Goal: Information Seeking & Learning: Compare options

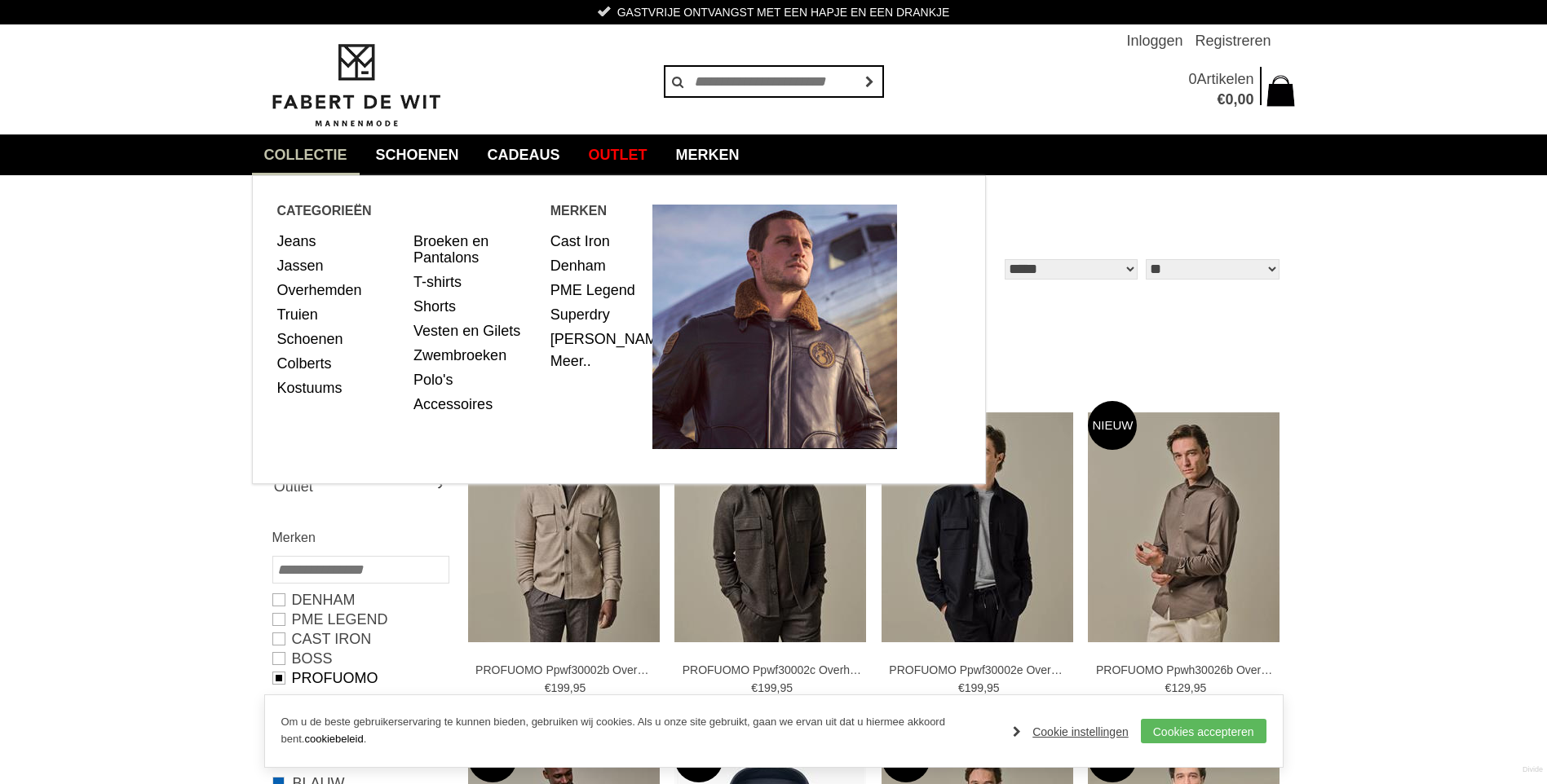
click at [314, 151] on link "collectie" at bounding box center [306, 154] width 108 height 41
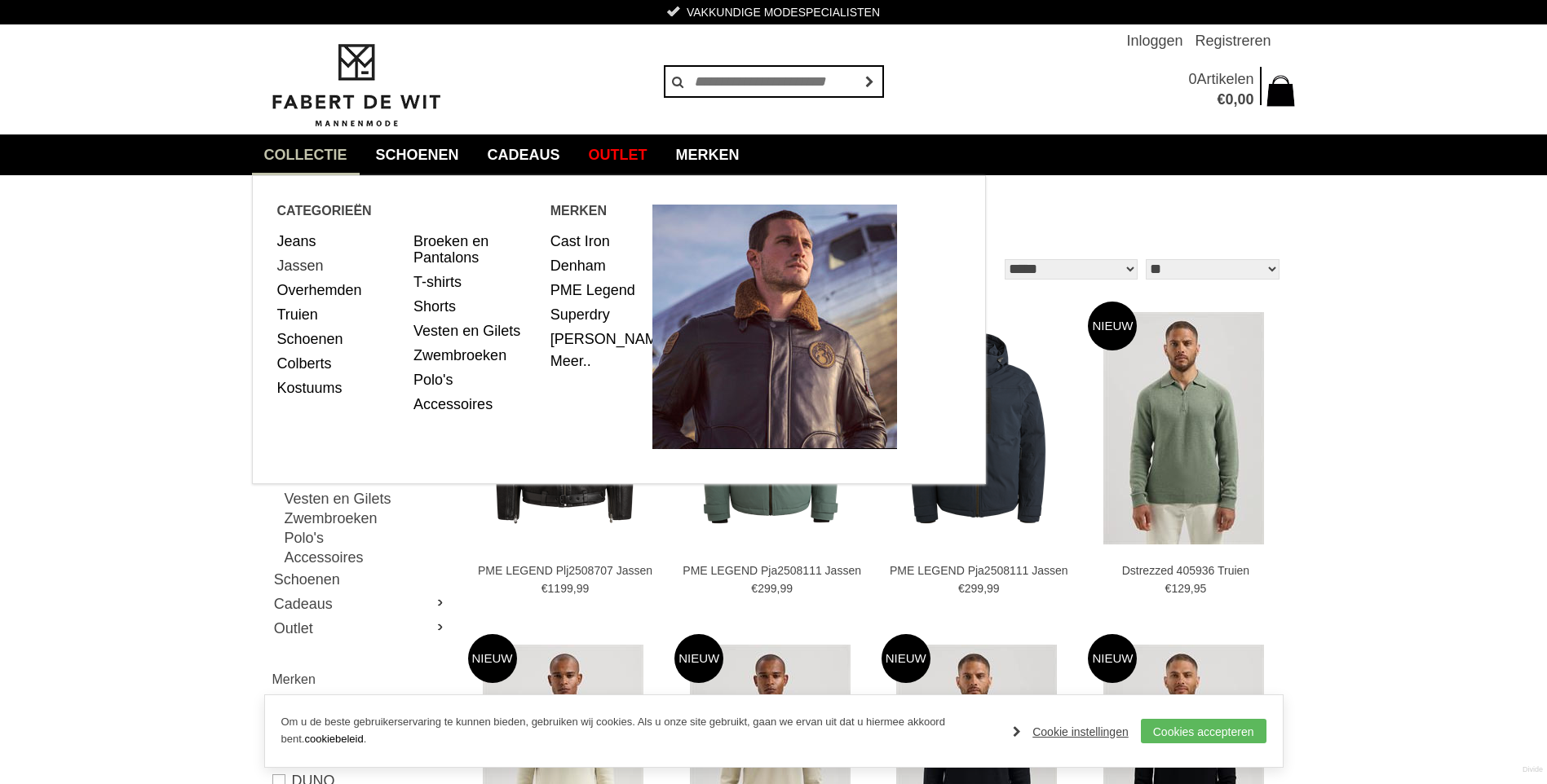
click at [299, 265] on link "Jassen" at bounding box center [340, 266] width 125 height 24
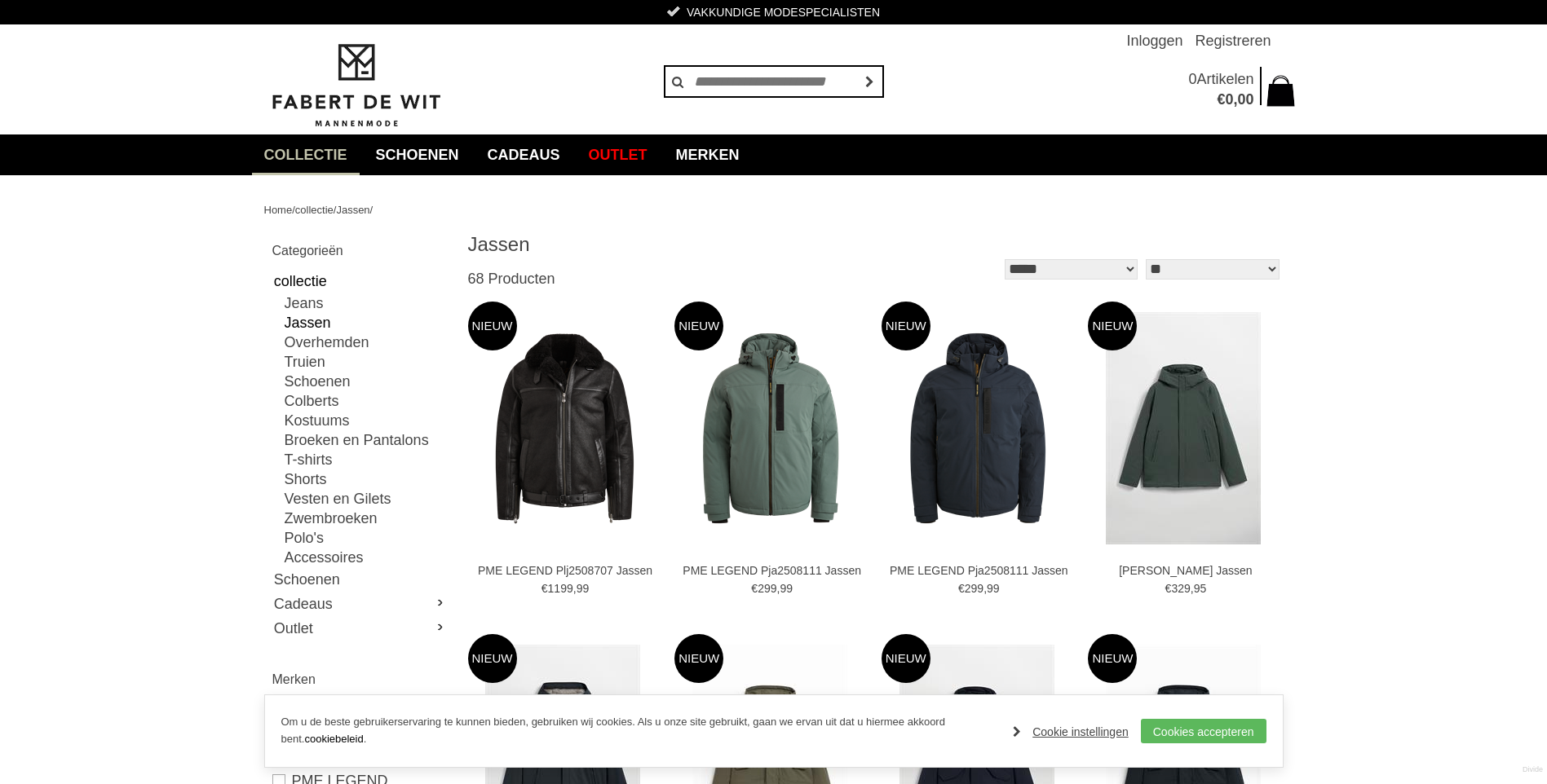
click at [1187, 276] on select "** ** ** **" at bounding box center [1211, 269] width 133 height 20
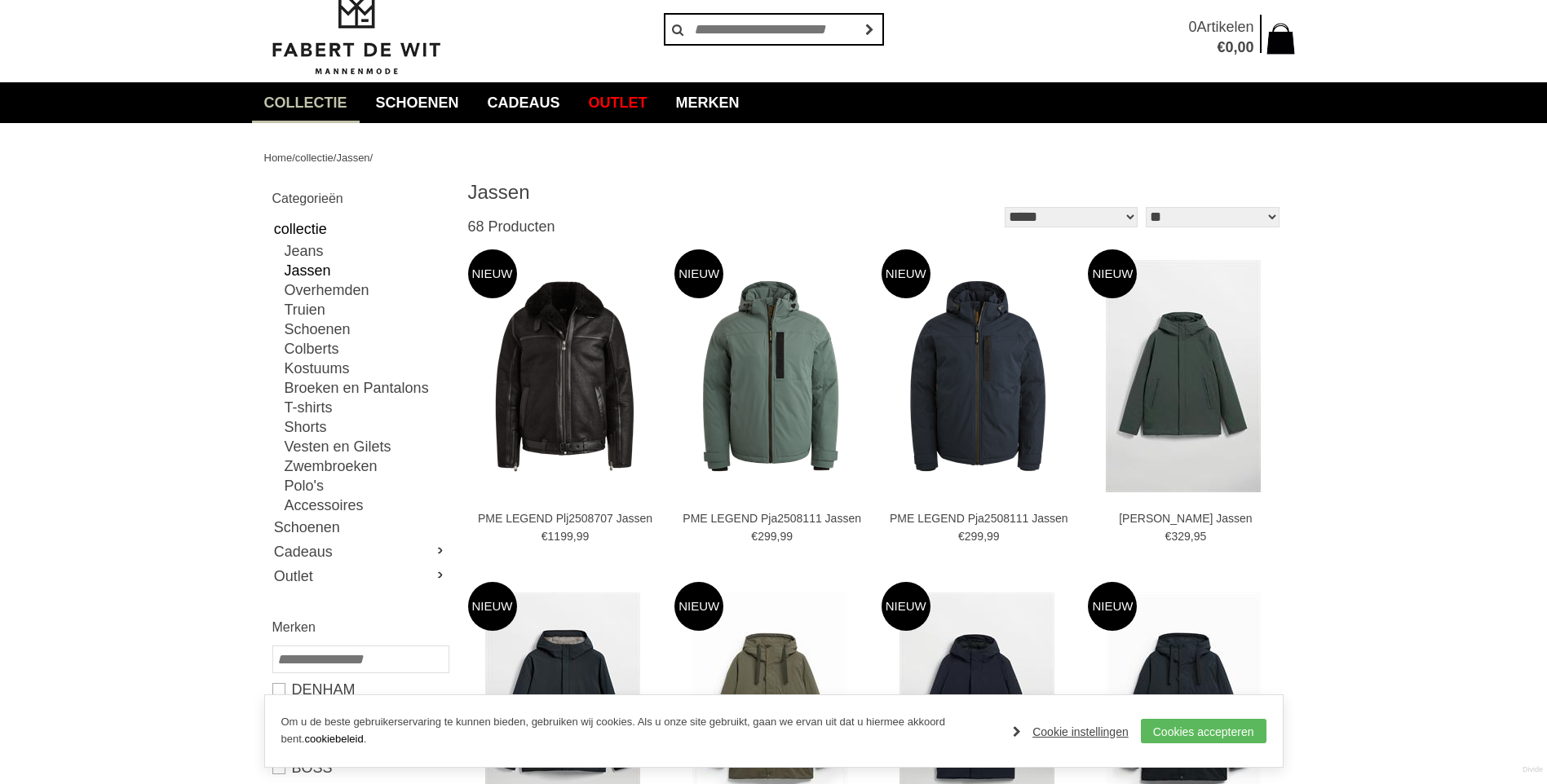
scroll to position [82, 0]
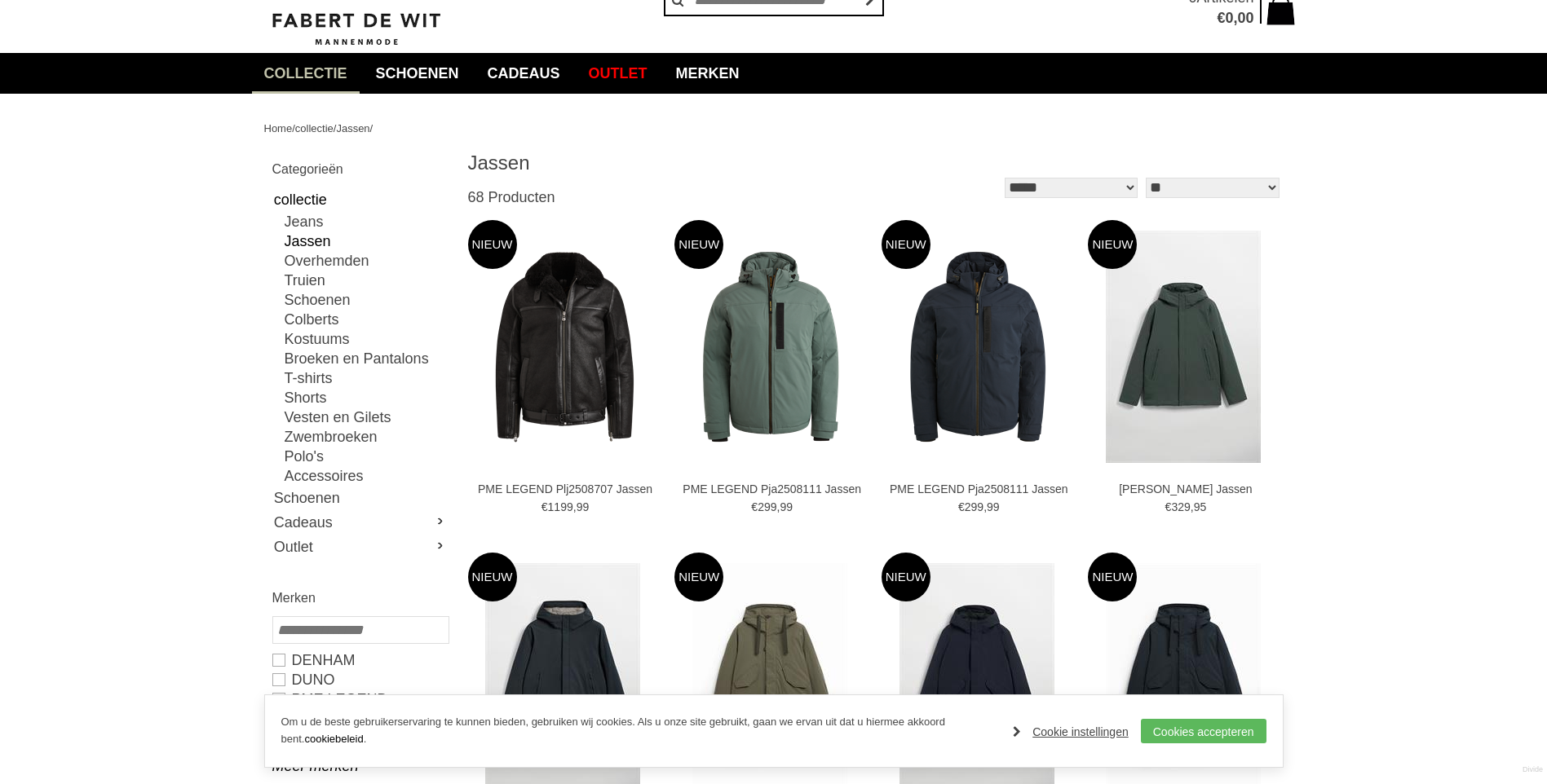
click at [1268, 187] on select "** ** ** **" at bounding box center [1211, 188] width 133 height 20
select select "**"
click at [1145, 178] on select "** ** ** **" at bounding box center [1211, 188] width 133 height 20
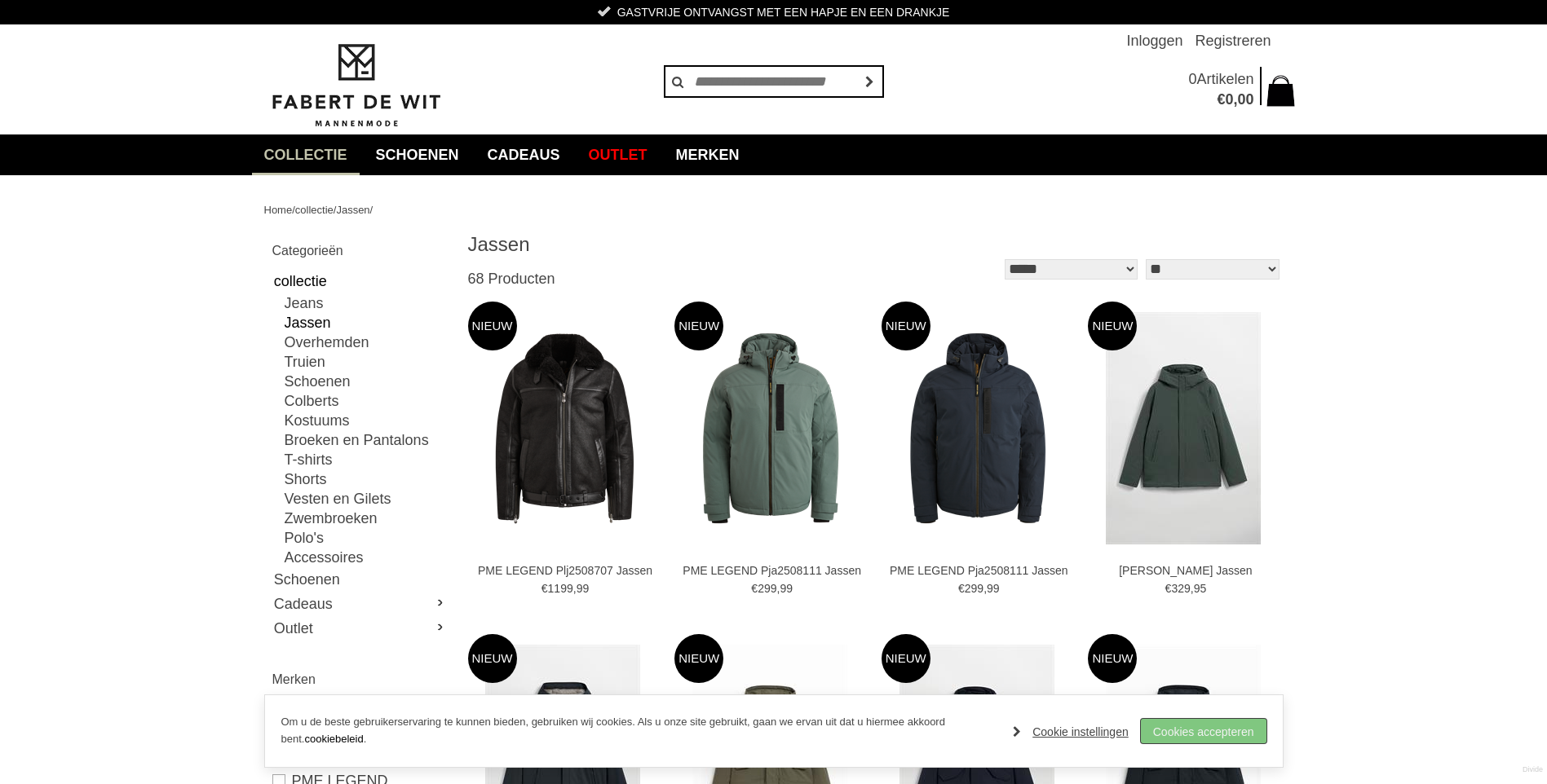
click at [1203, 731] on link "Cookies accepteren" at bounding box center [1203, 731] width 125 height 24
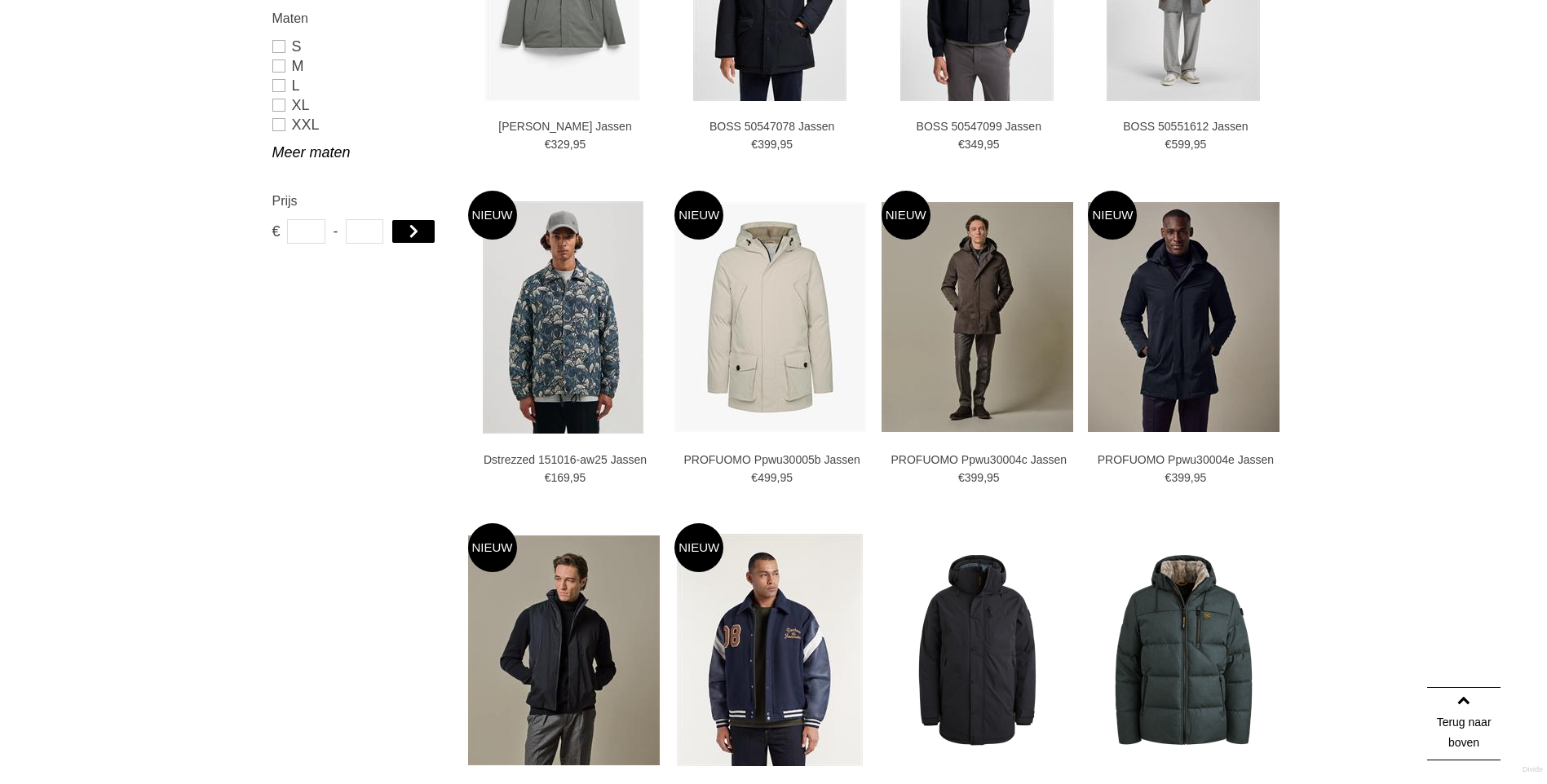
scroll to position [1060, 0]
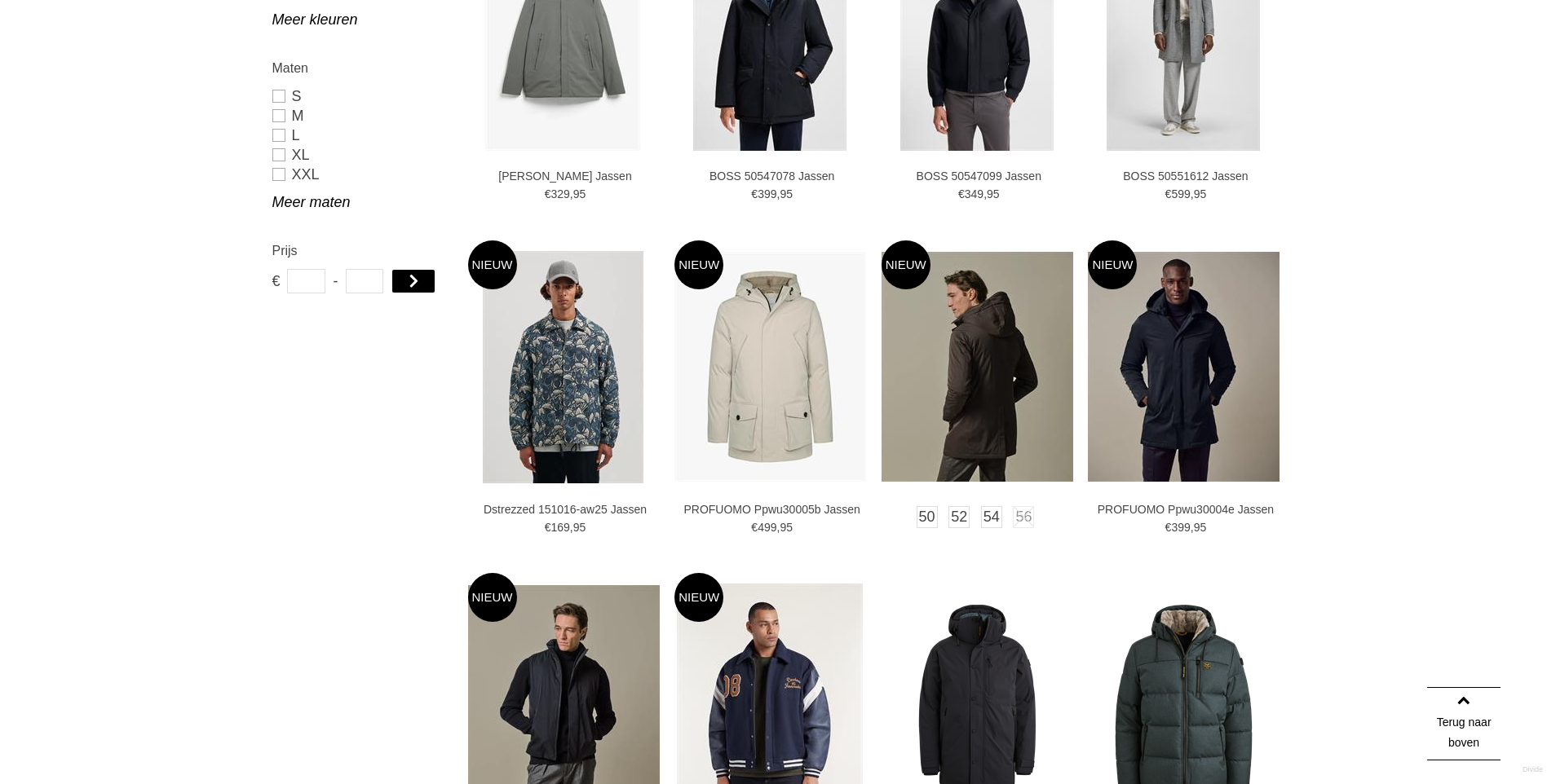
click at [996, 405] on img at bounding box center [977, 367] width 191 height 230
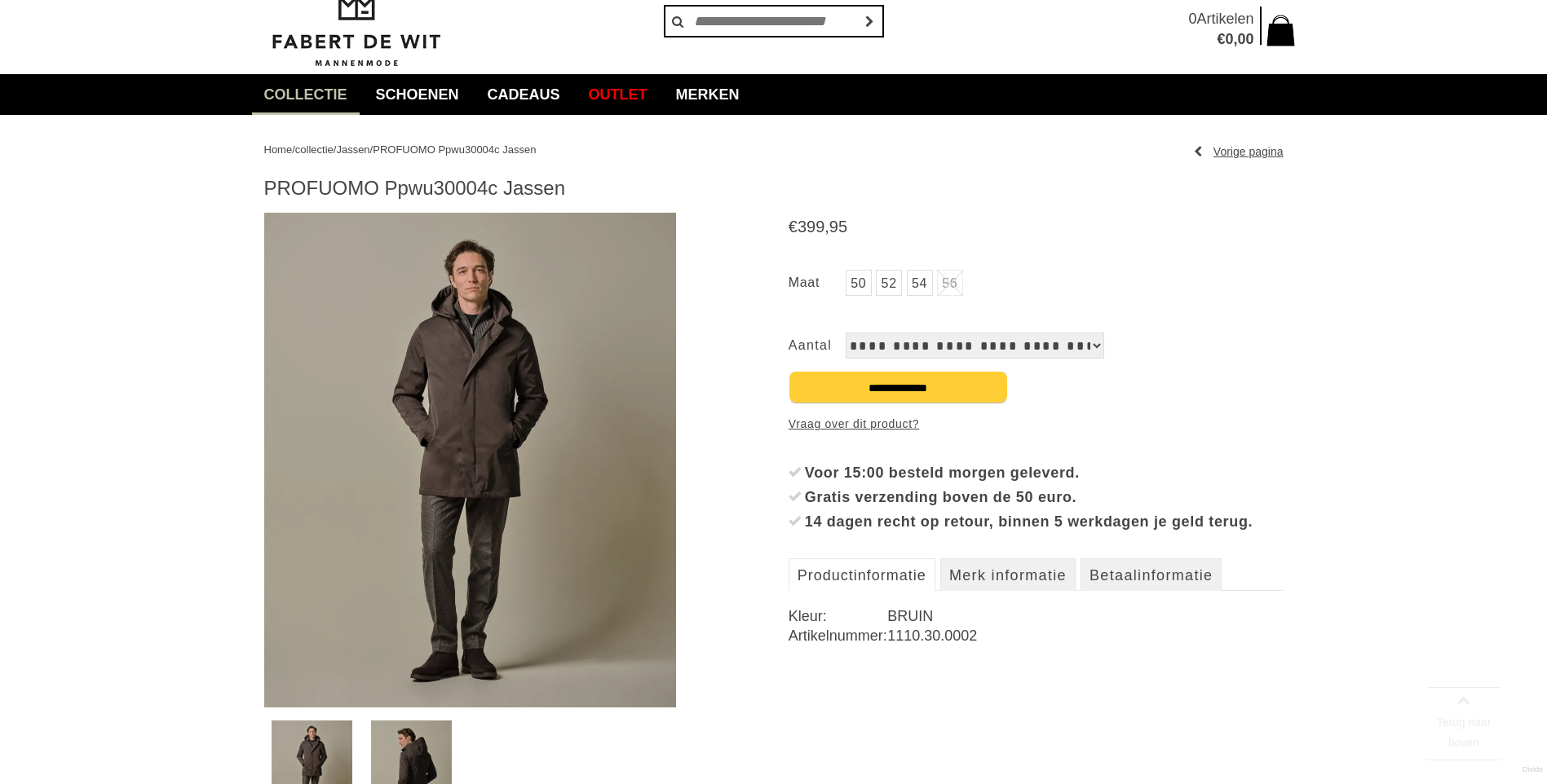
scroll to position [245, 0]
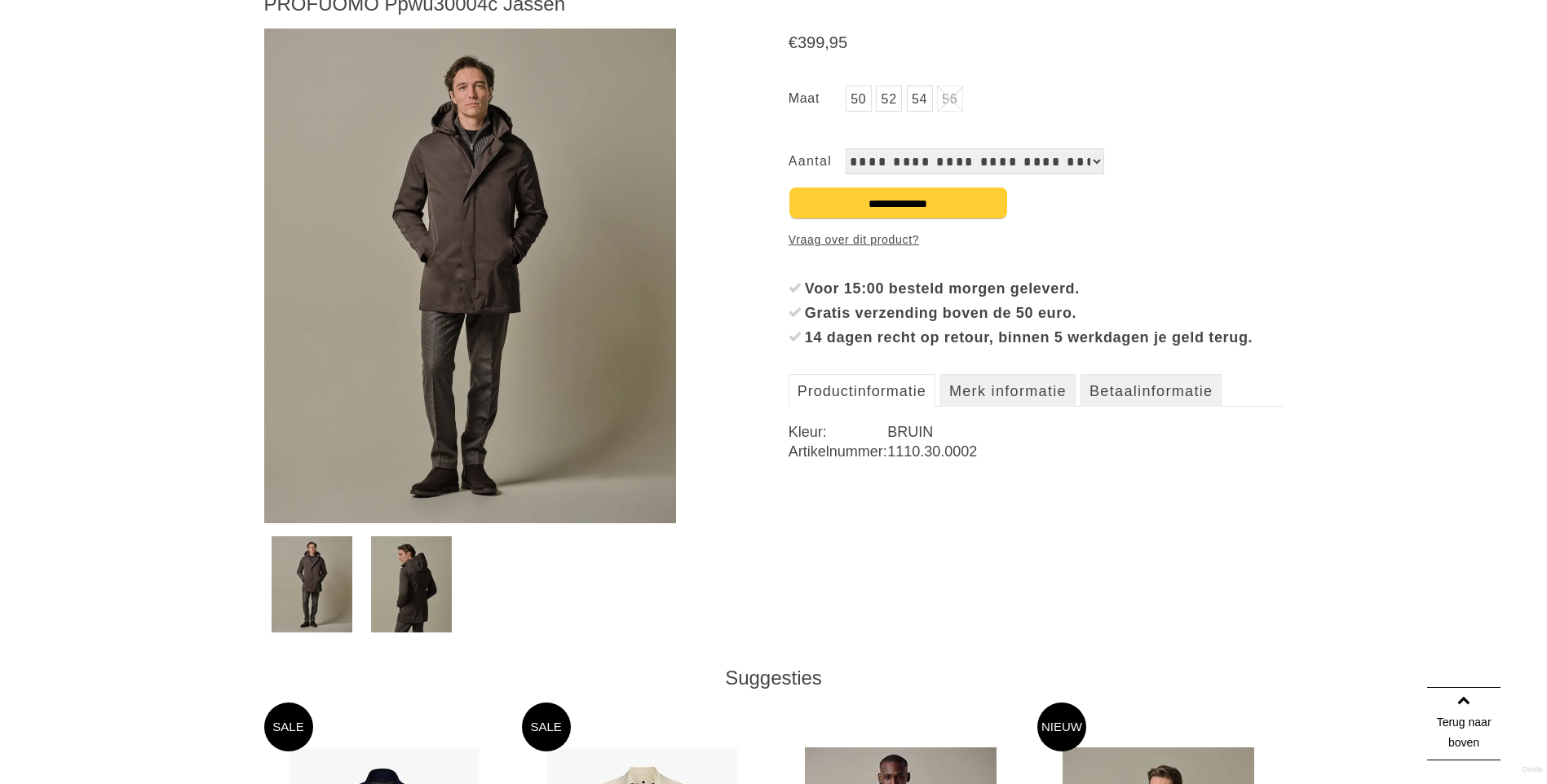
click at [297, 586] on img at bounding box center [311, 585] width 81 height 96
click at [411, 575] on img at bounding box center [411, 585] width 81 height 96
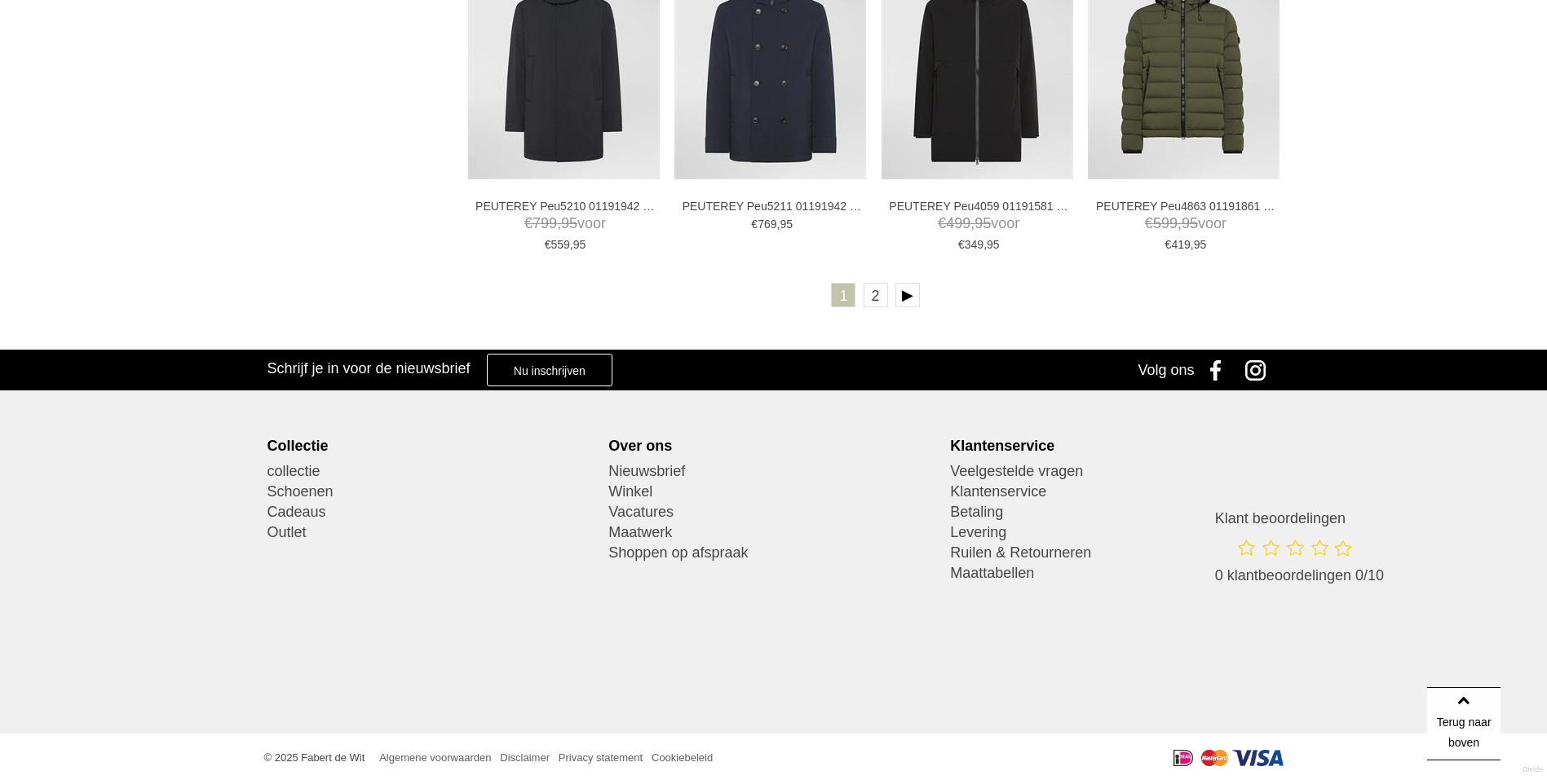
scroll to position [4027, 0]
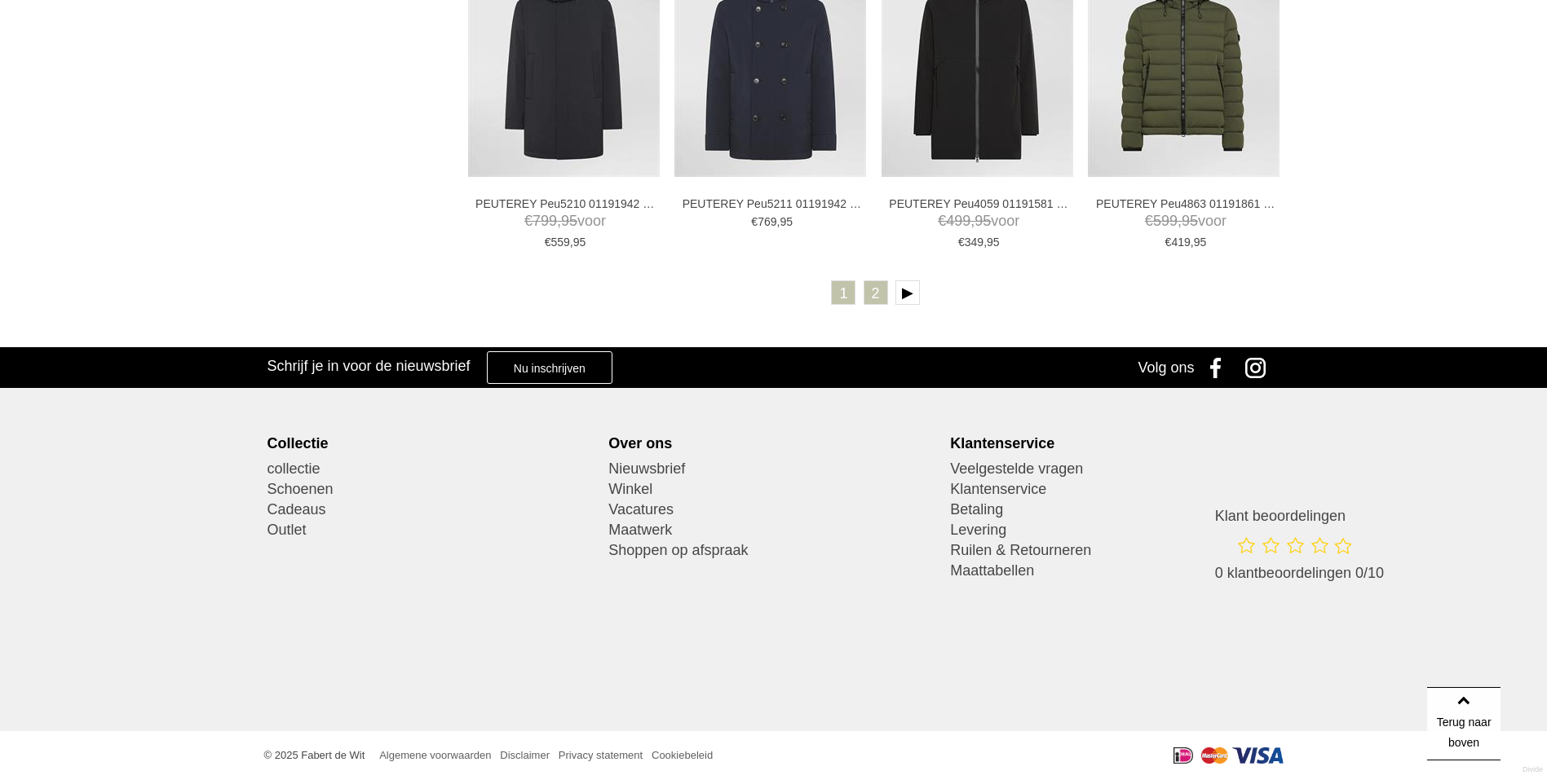
click at [881, 299] on link "2" at bounding box center [875, 292] width 24 height 24
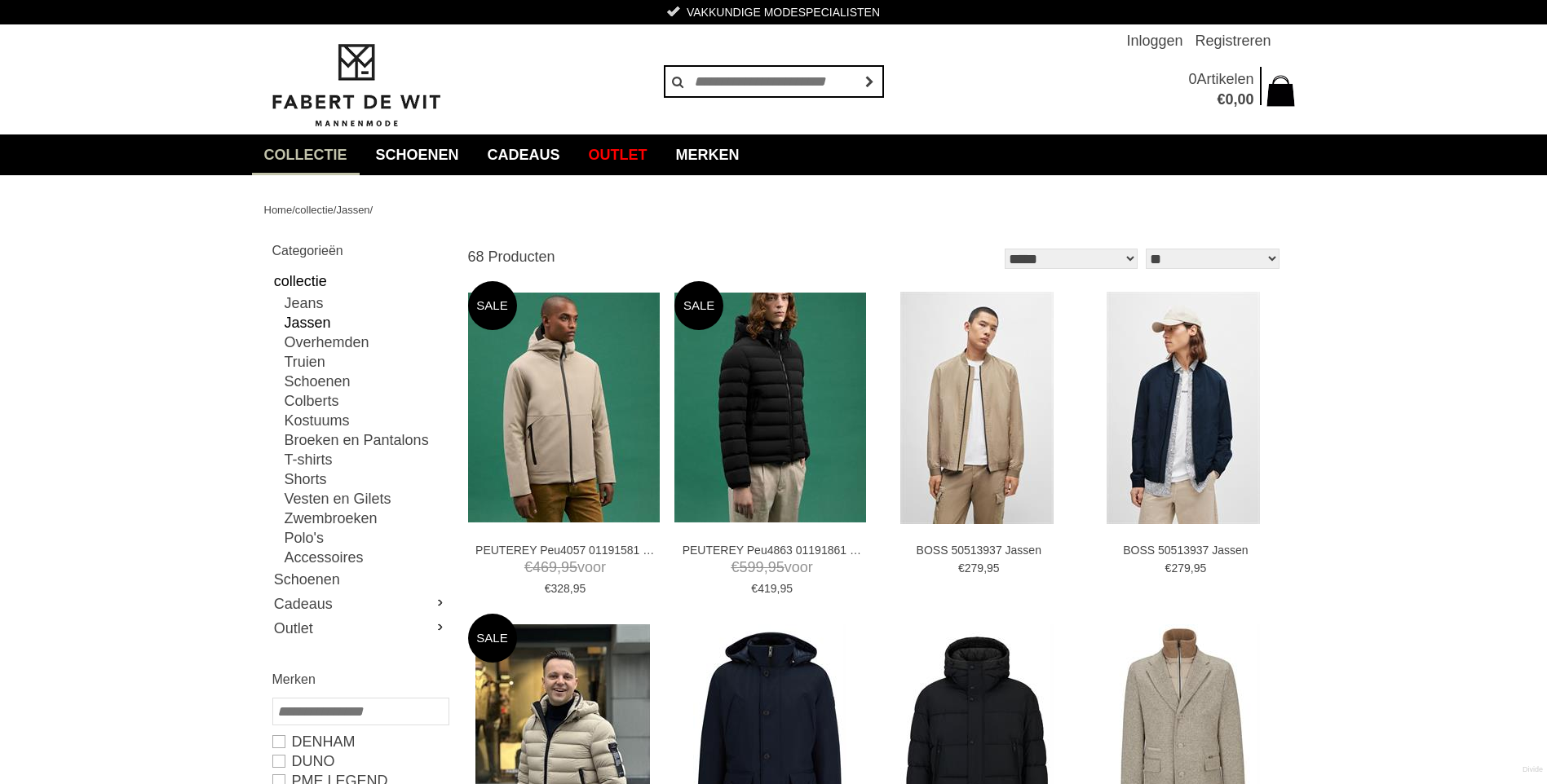
click at [1130, 258] on select "**********" at bounding box center [1071, 258] width 133 height 20
click at [311, 397] on link "Colberts" at bounding box center [366, 402] width 163 height 20
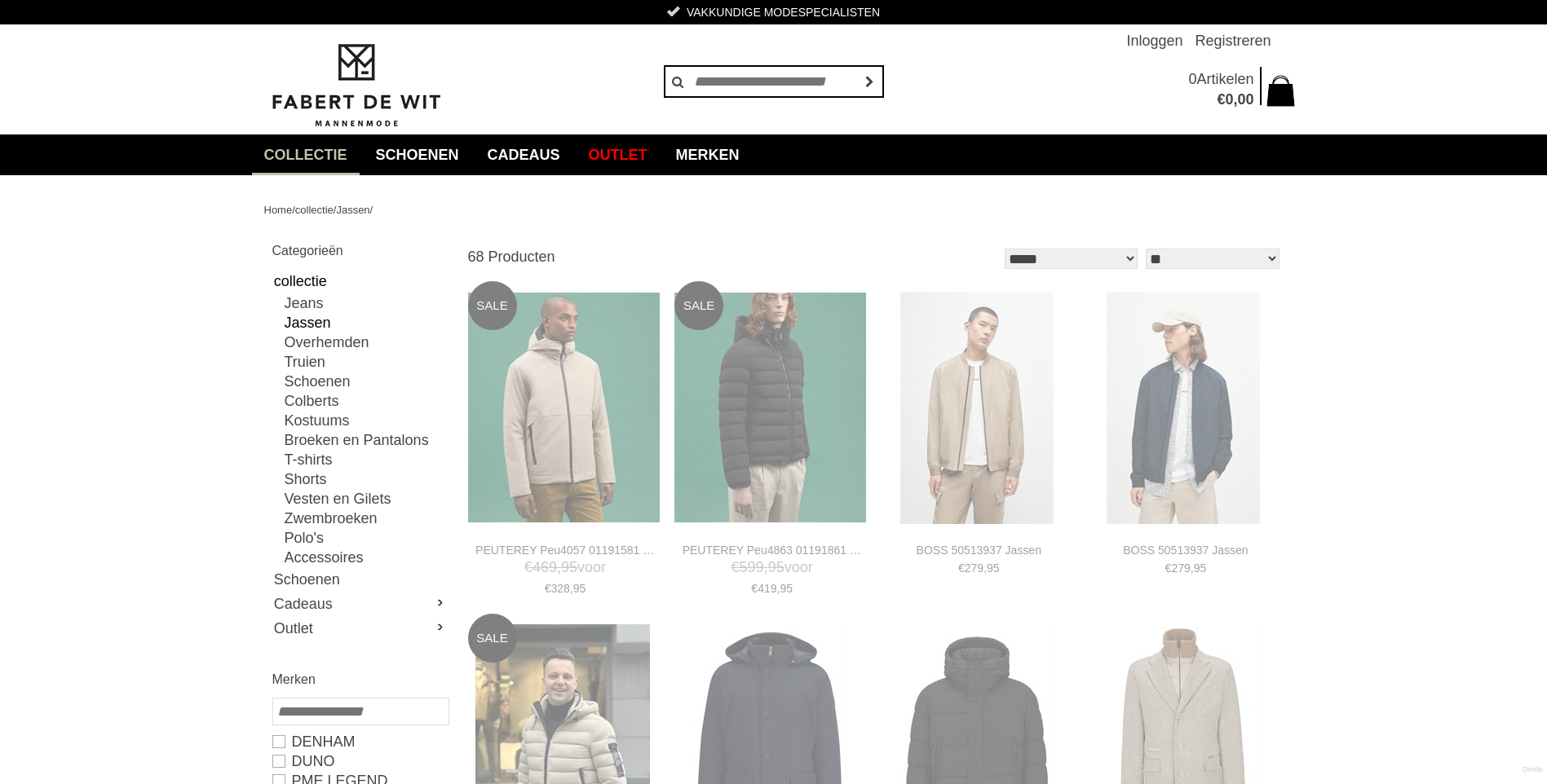
type input "***"
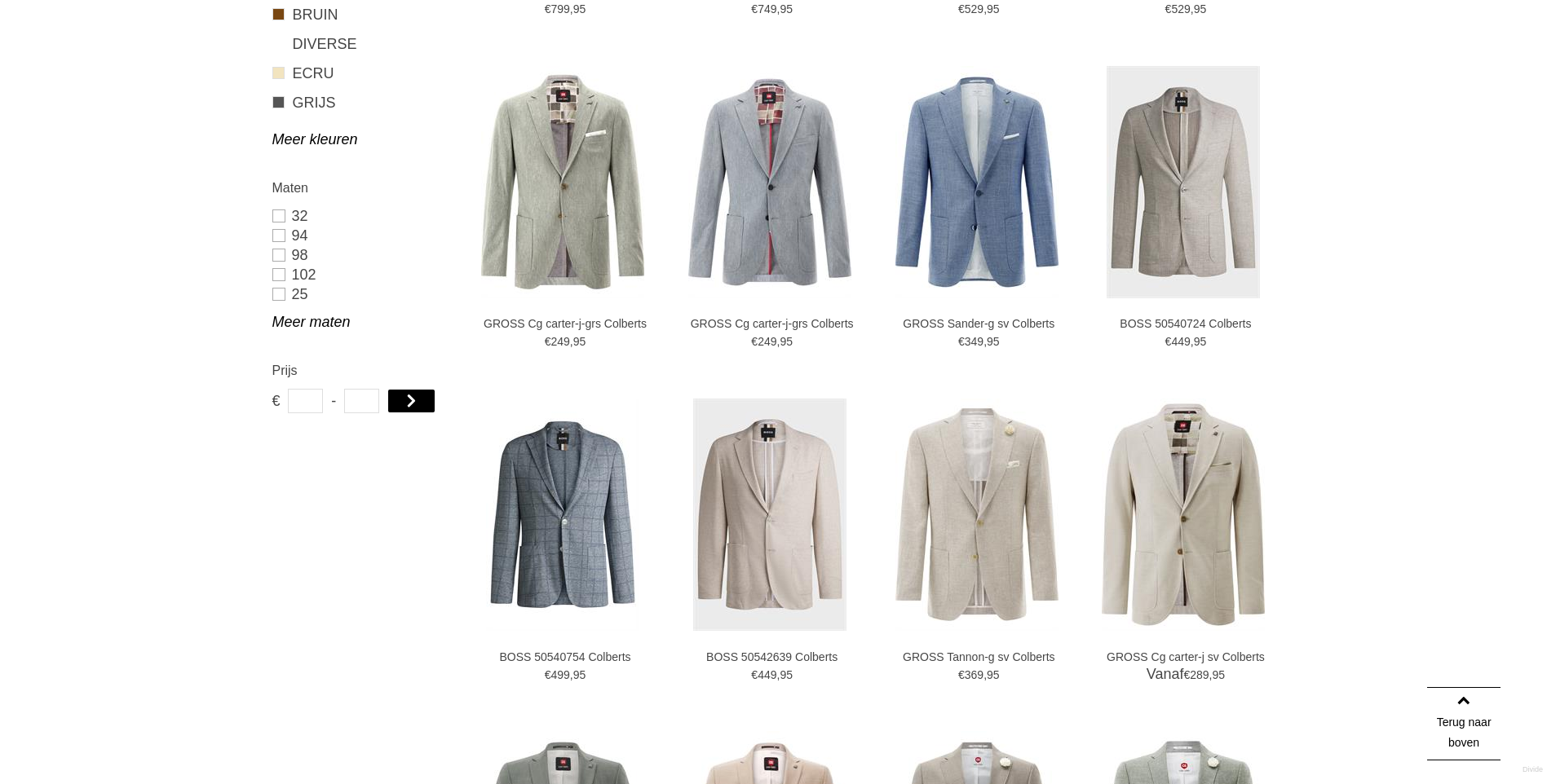
scroll to position [978, 0]
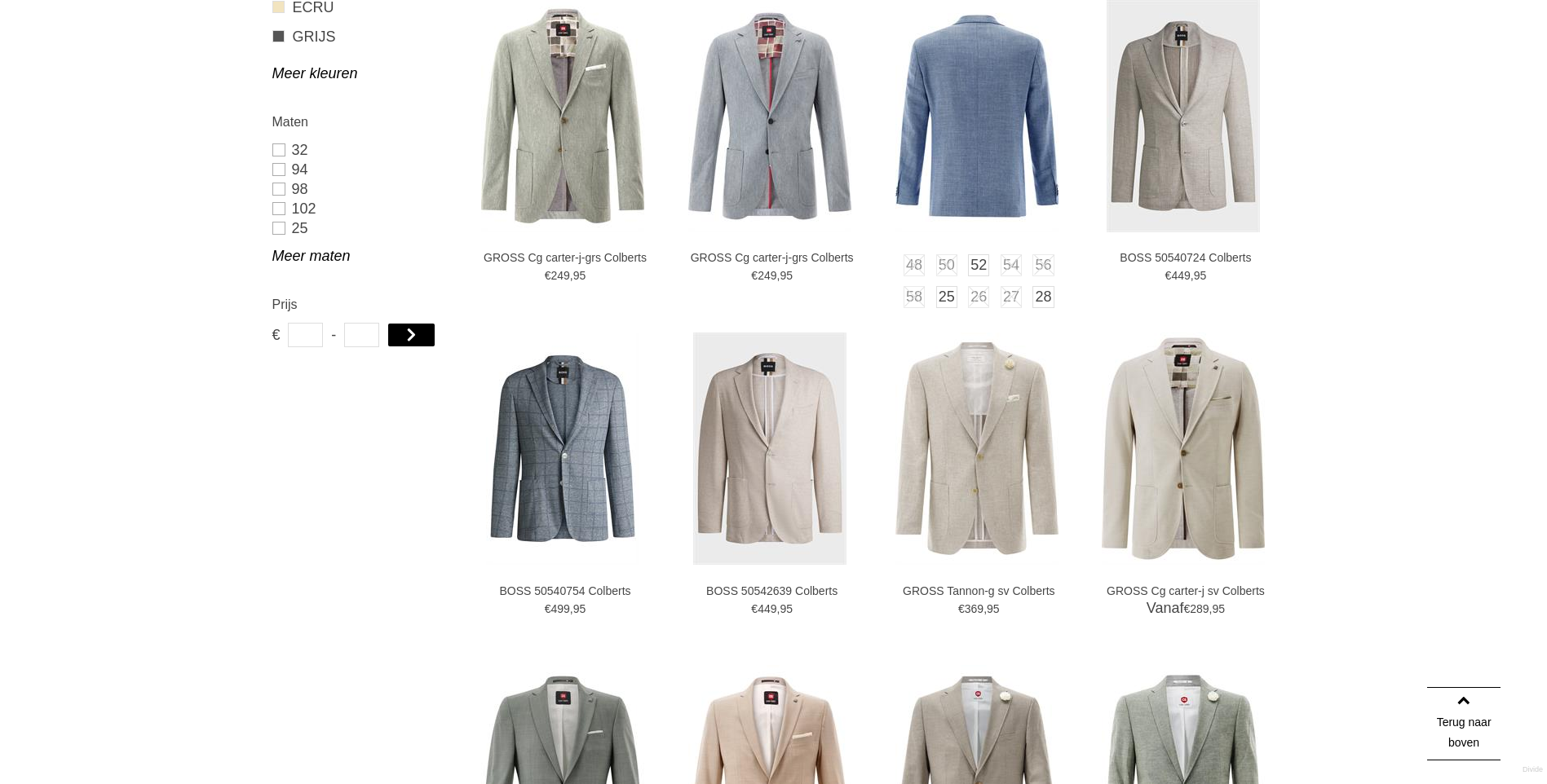
click at [958, 149] on img at bounding box center [977, 116] width 163 height 232
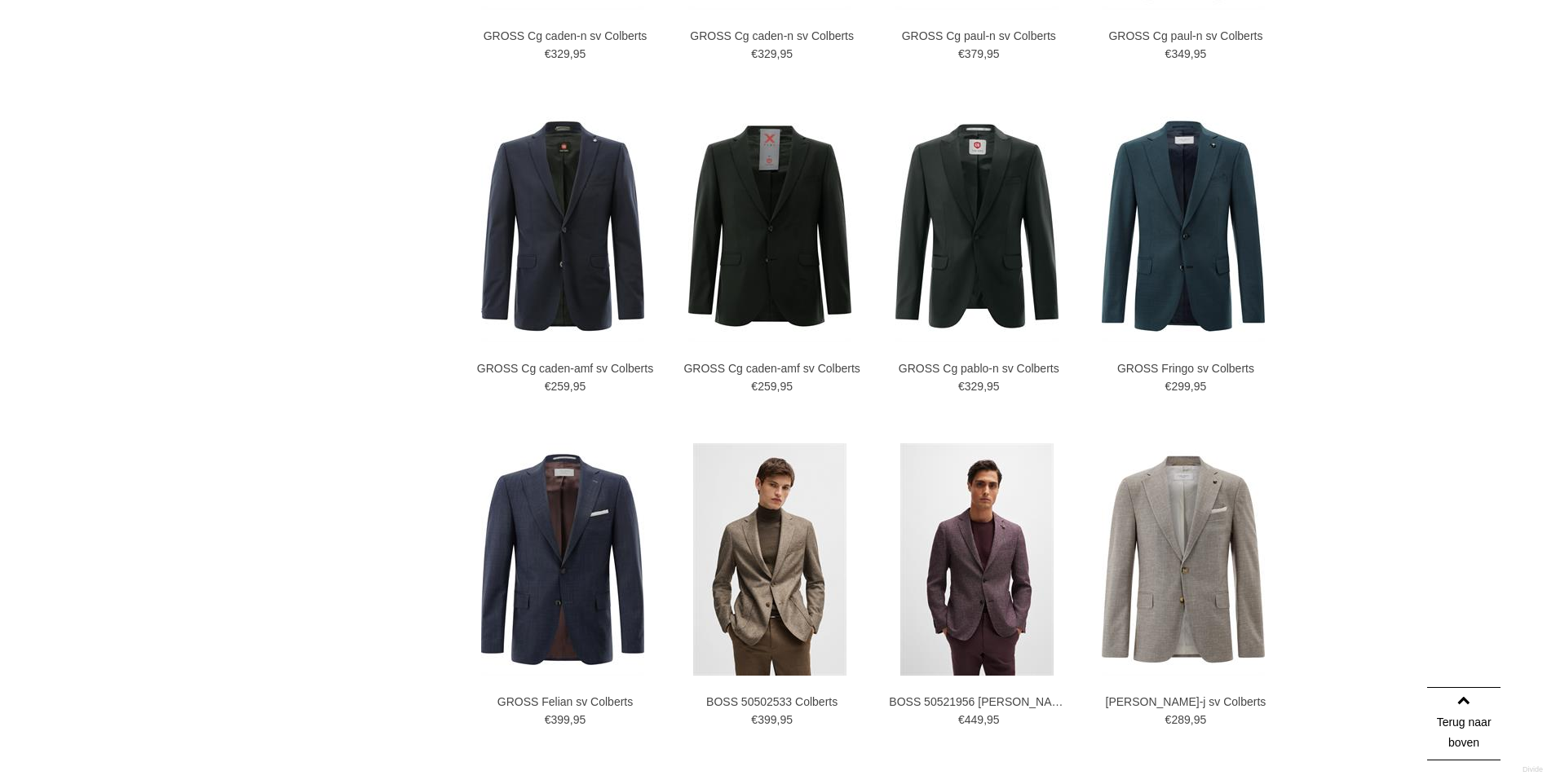
scroll to position [1874, 0]
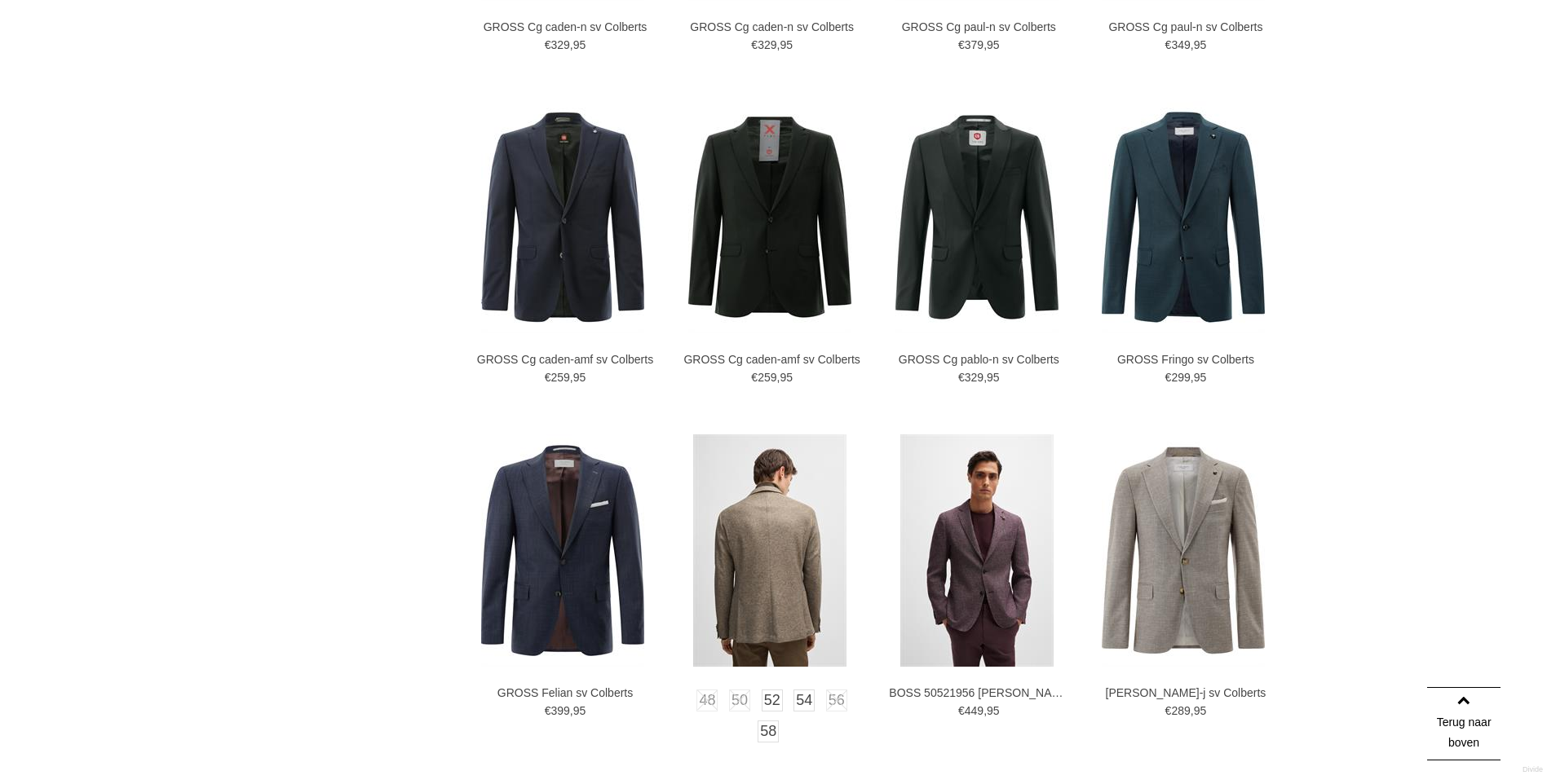
click at [783, 570] on img at bounding box center [769, 550] width 153 height 232
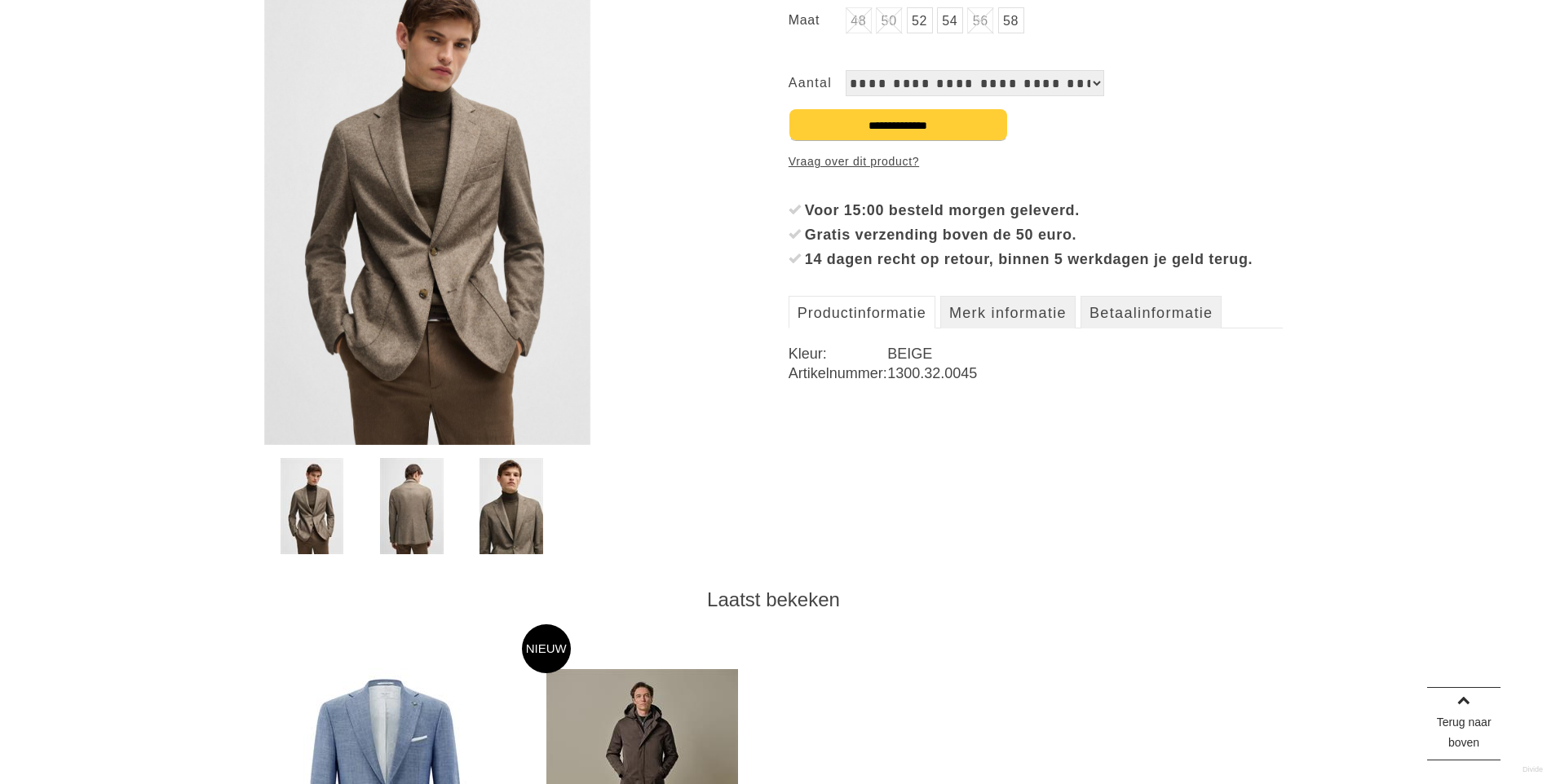
scroll to position [326, 0]
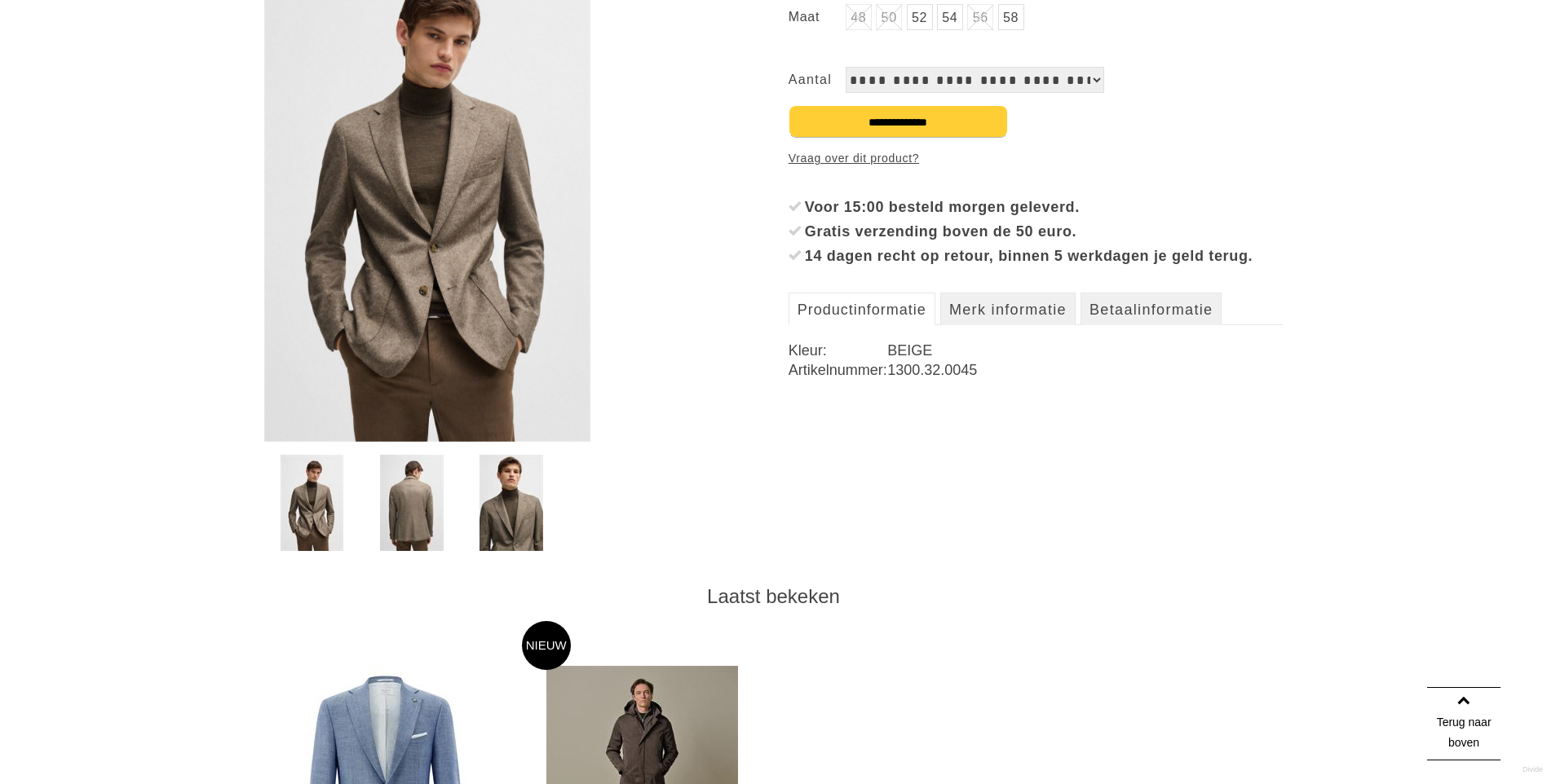
click at [314, 511] on img at bounding box center [312, 503] width 63 height 96
click at [454, 244] on img at bounding box center [427, 195] width 326 height 495
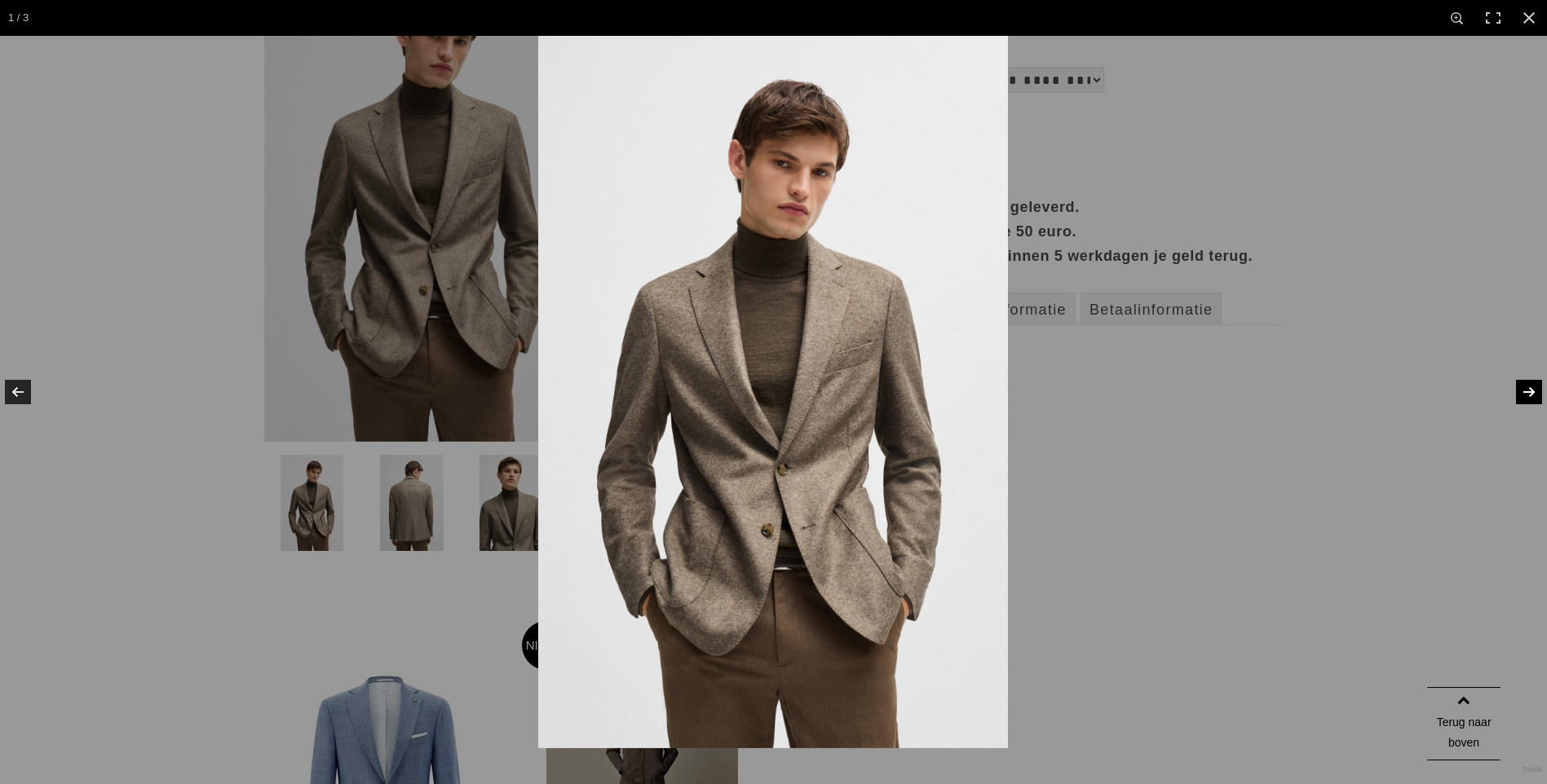
click at [1531, 392] on link at bounding box center [1518, 392] width 57 height 82
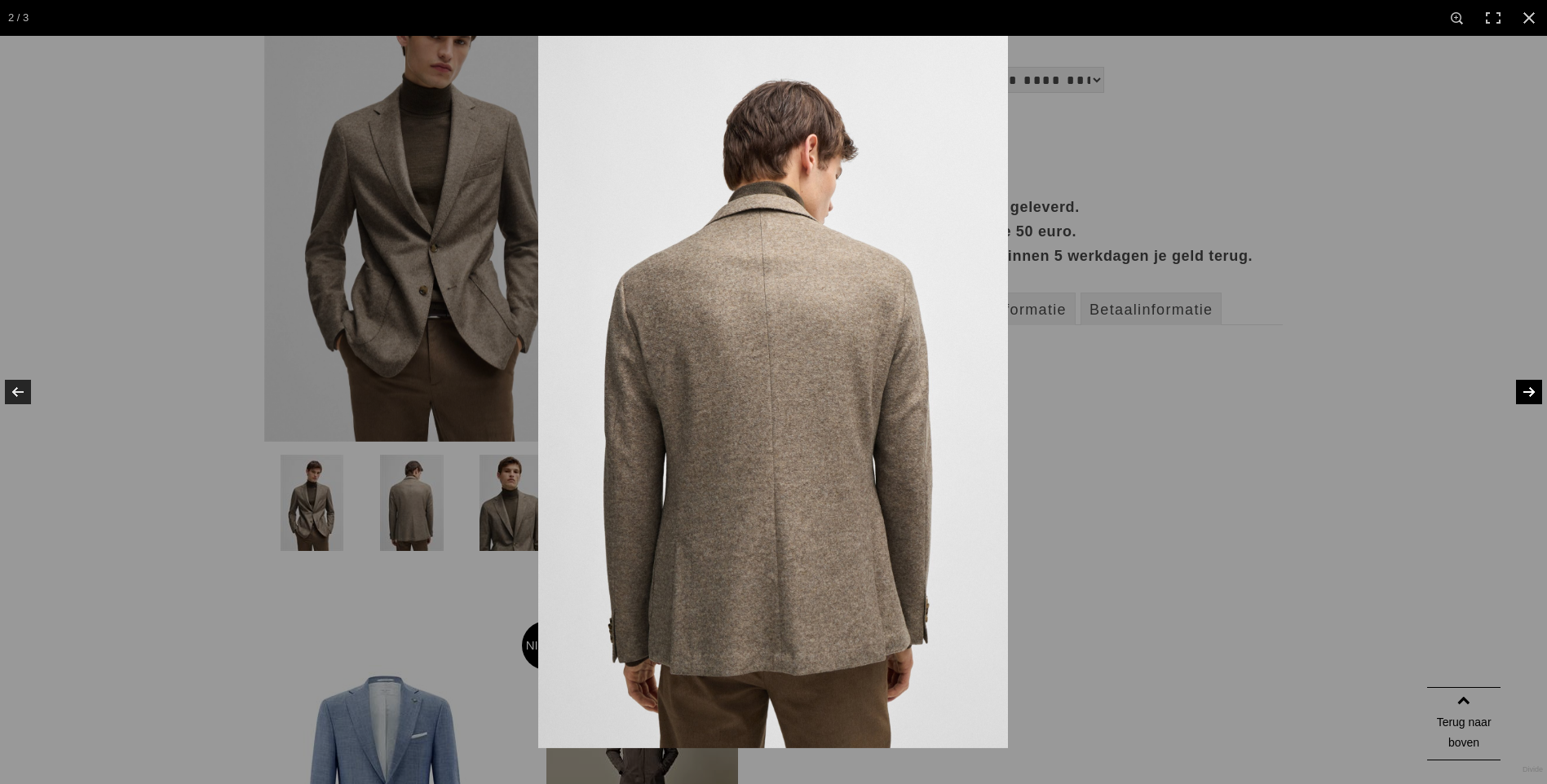
click at [1531, 392] on link at bounding box center [1518, 392] width 57 height 82
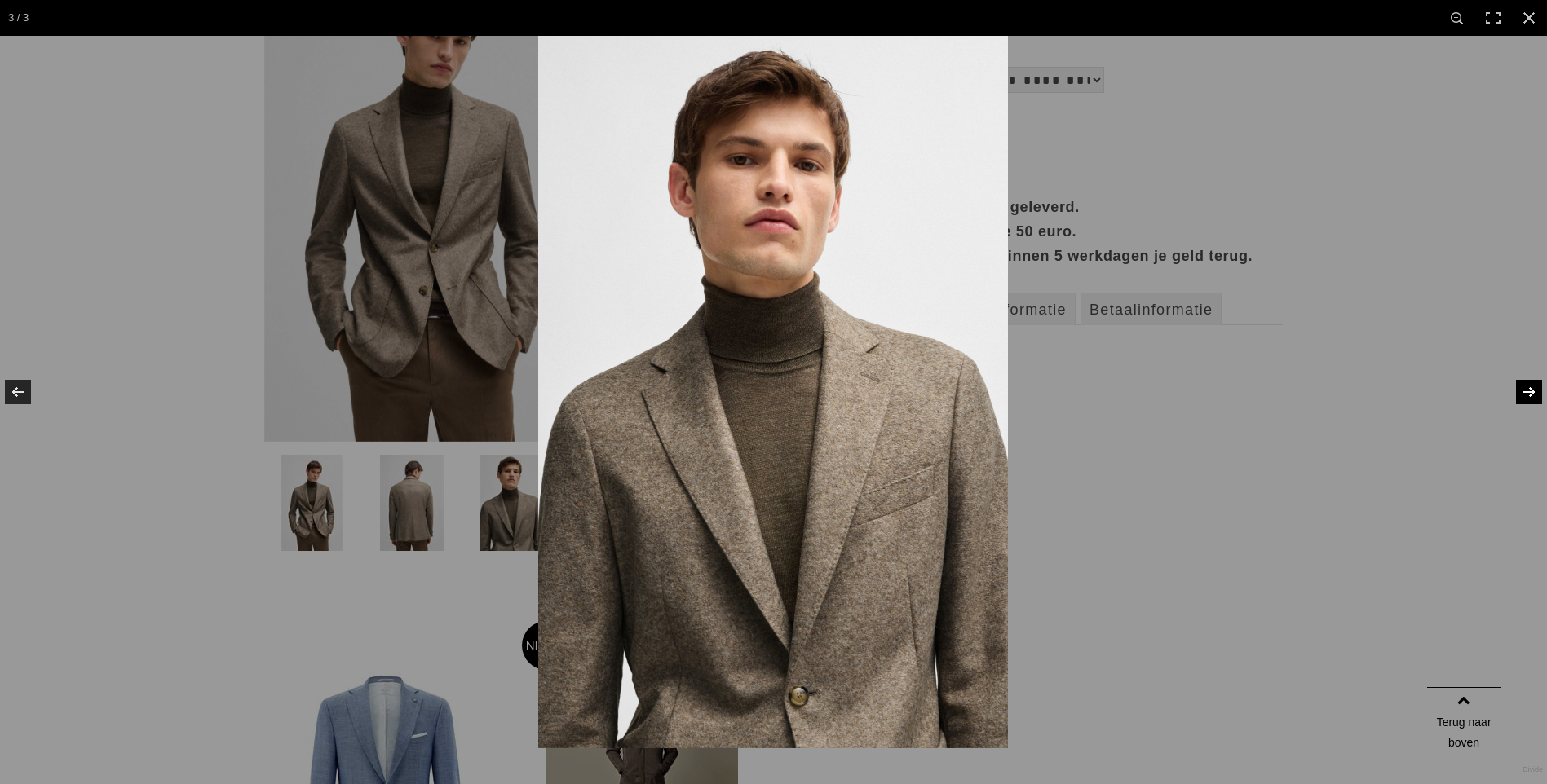
click at [1531, 392] on link at bounding box center [1518, 392] width 57 height 82
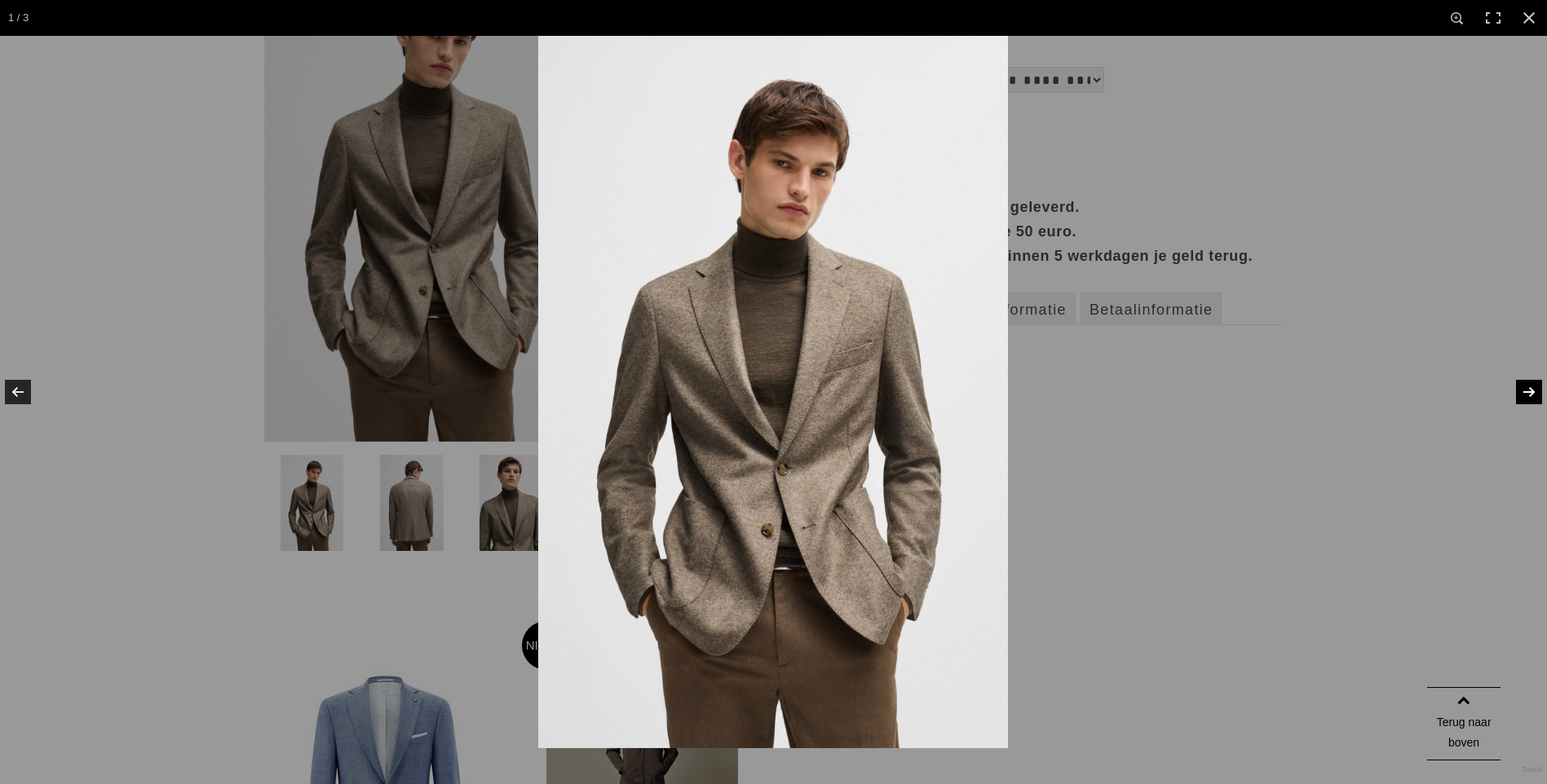
click at [1531, 392] on link at bounding box center [1518, 392] width 57 height 82
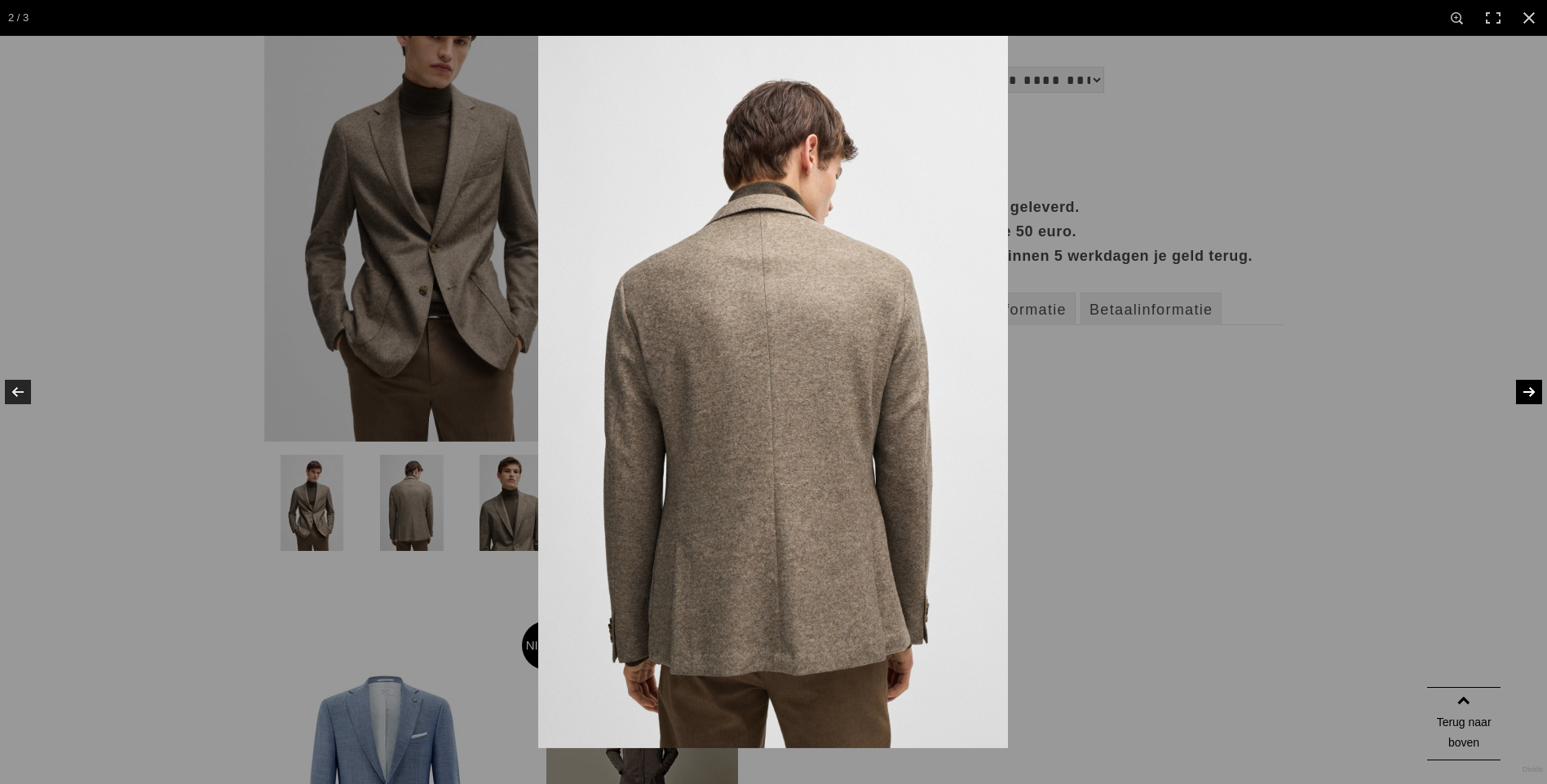
click at [1531, 392] on link at bounding box center [1518, 392] width 57 height 82
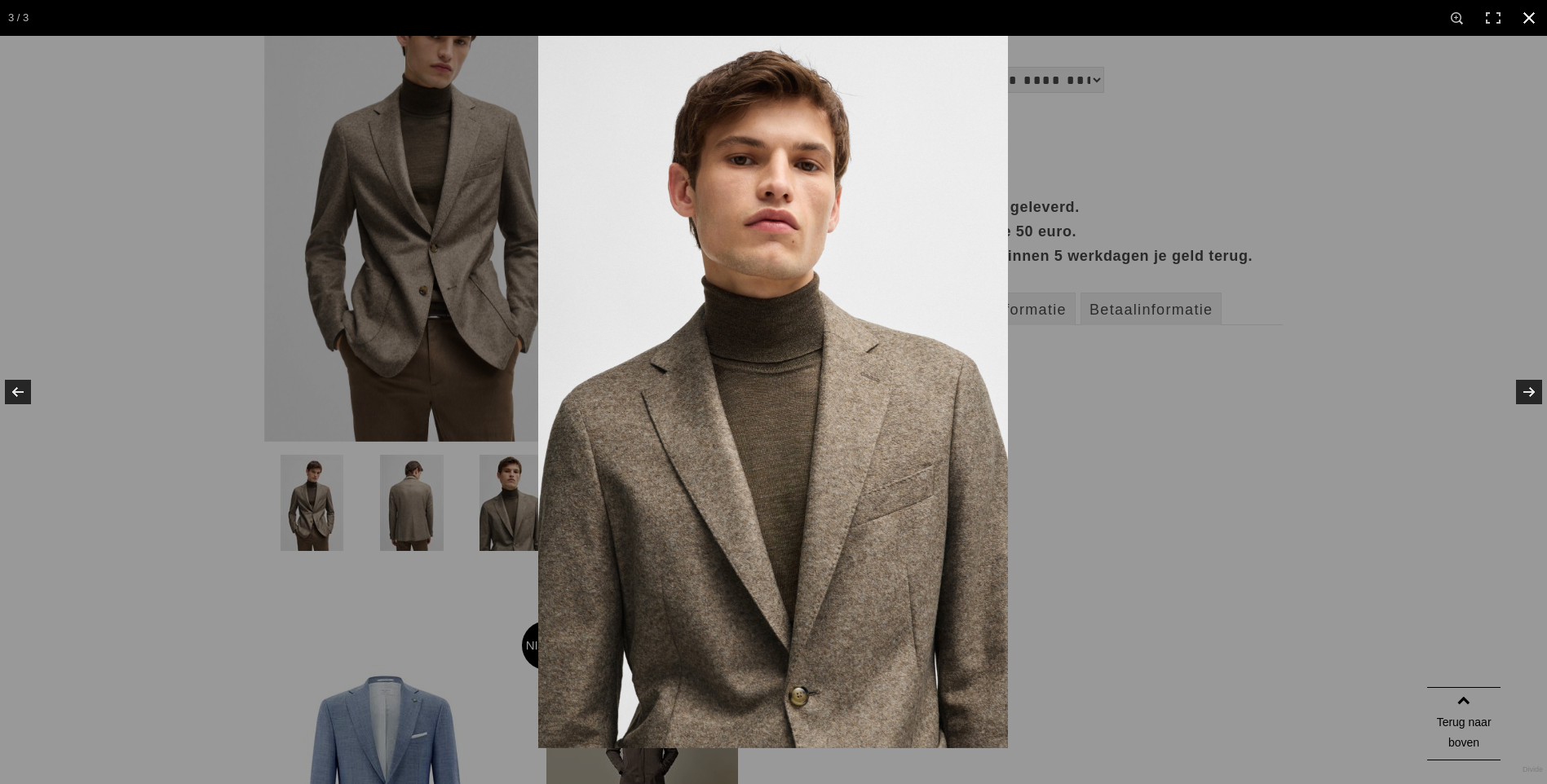
click at [1538, 17] on link at bounding box center [1529, 18] width 36 height 36
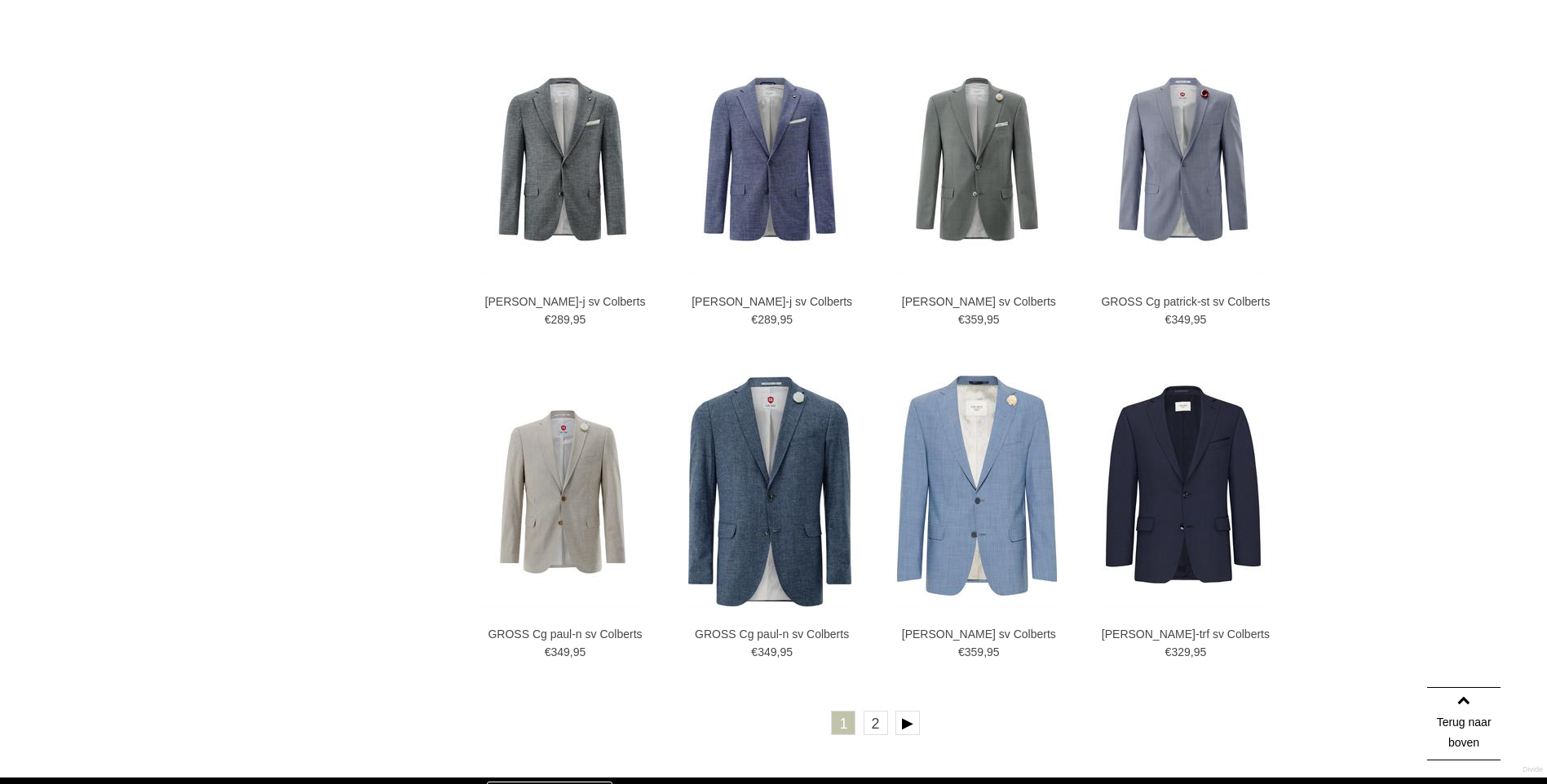
scroll to position [2608, 0]
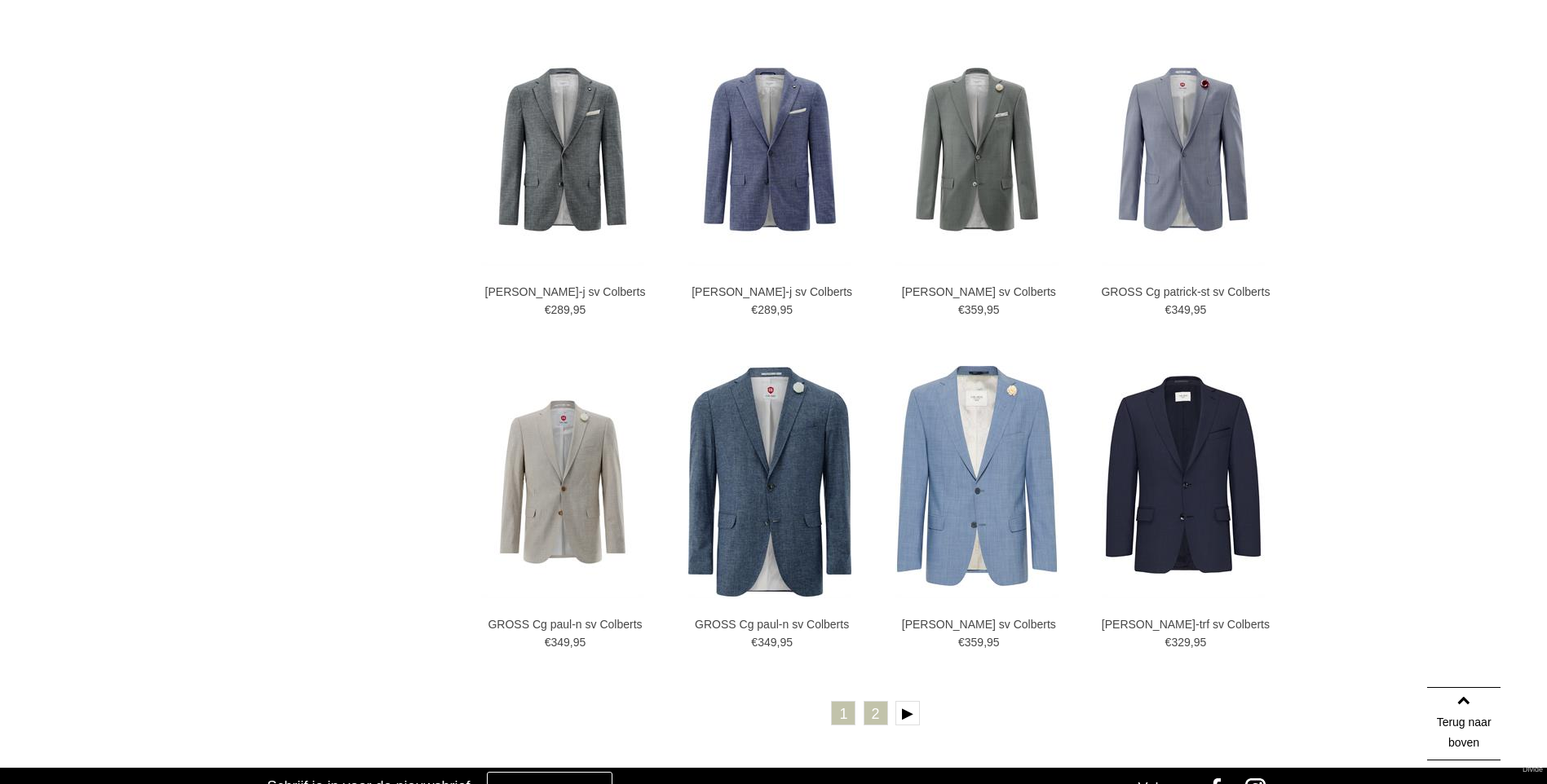
click at [881, 716] on link "2" at bounding box center [875, 712] width 24 height 24
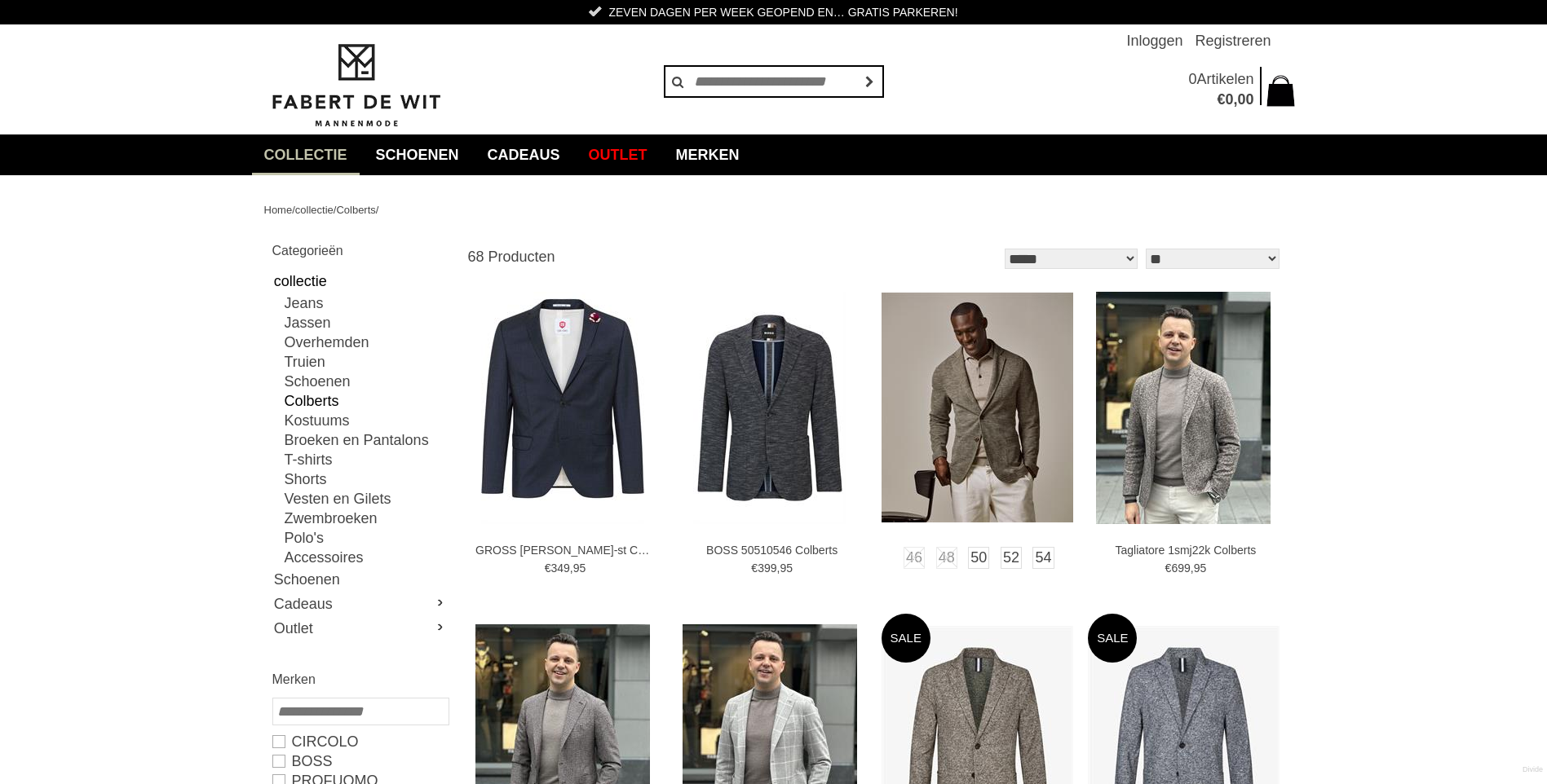
click at [958, 418] on img at bounding box center [977, 408] width 191 height 230
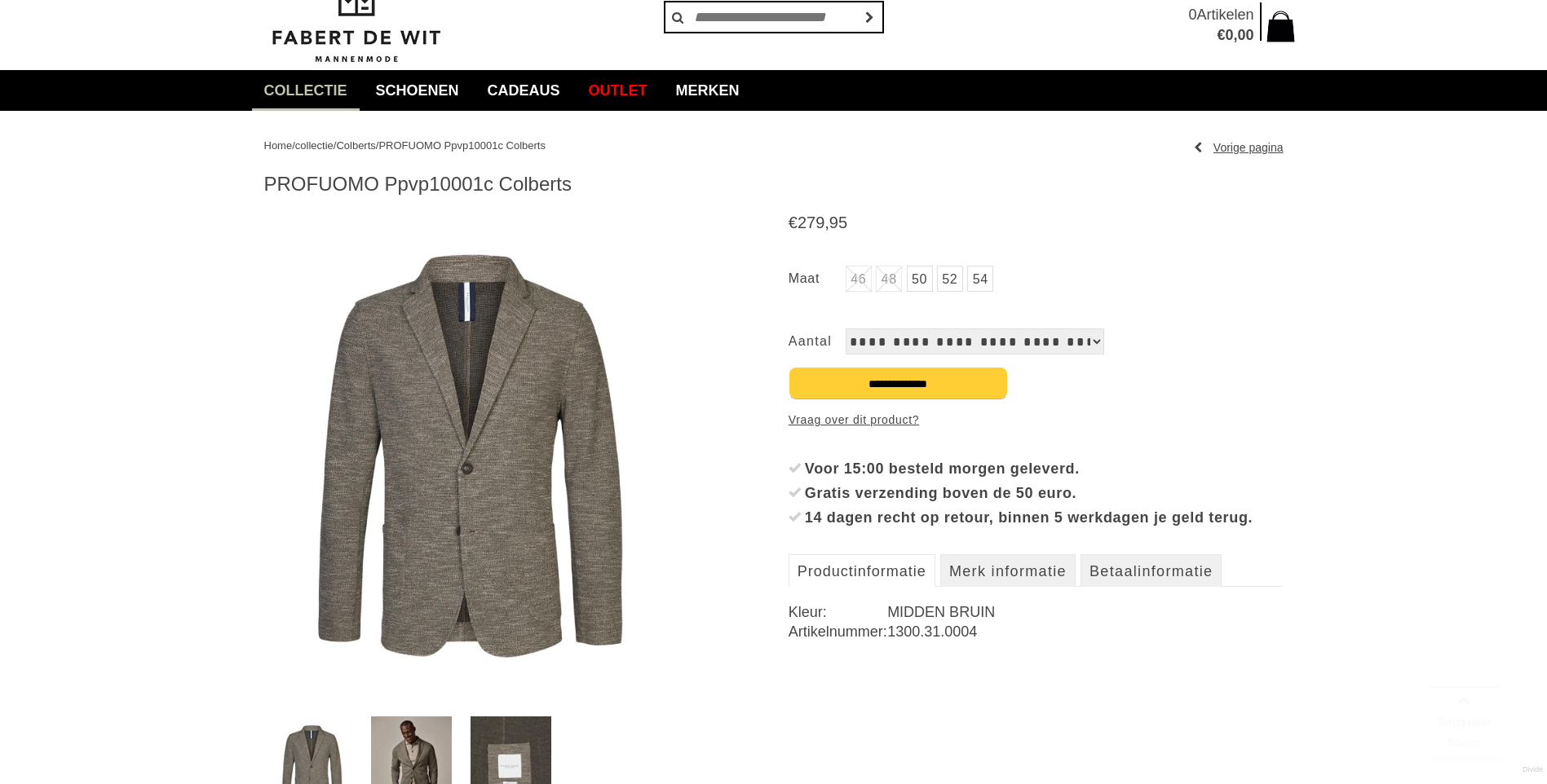
scroll to position [163, 0]
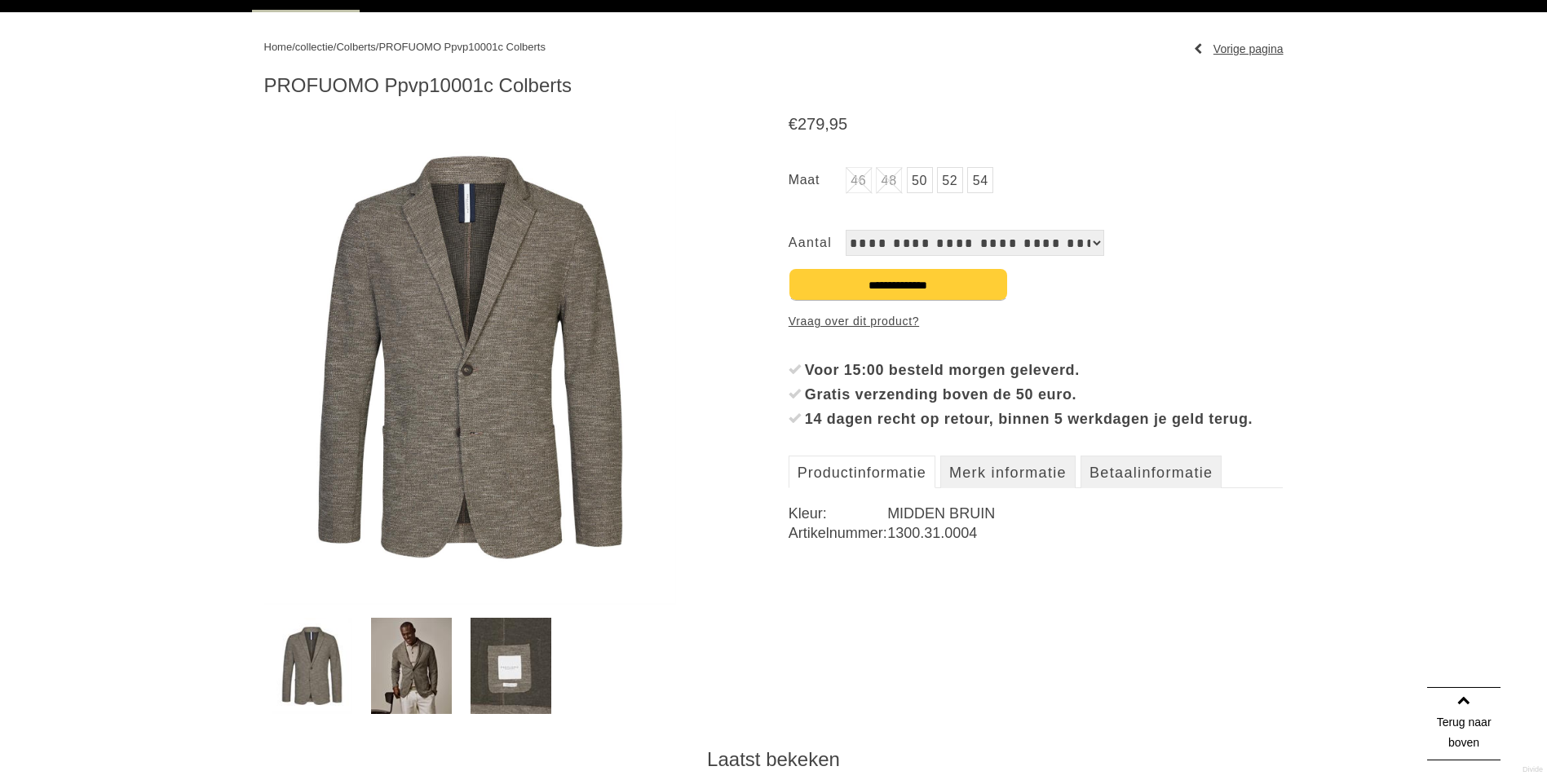
click at [404, 667] on img at bounding box center [411, 666] width 81 height 96
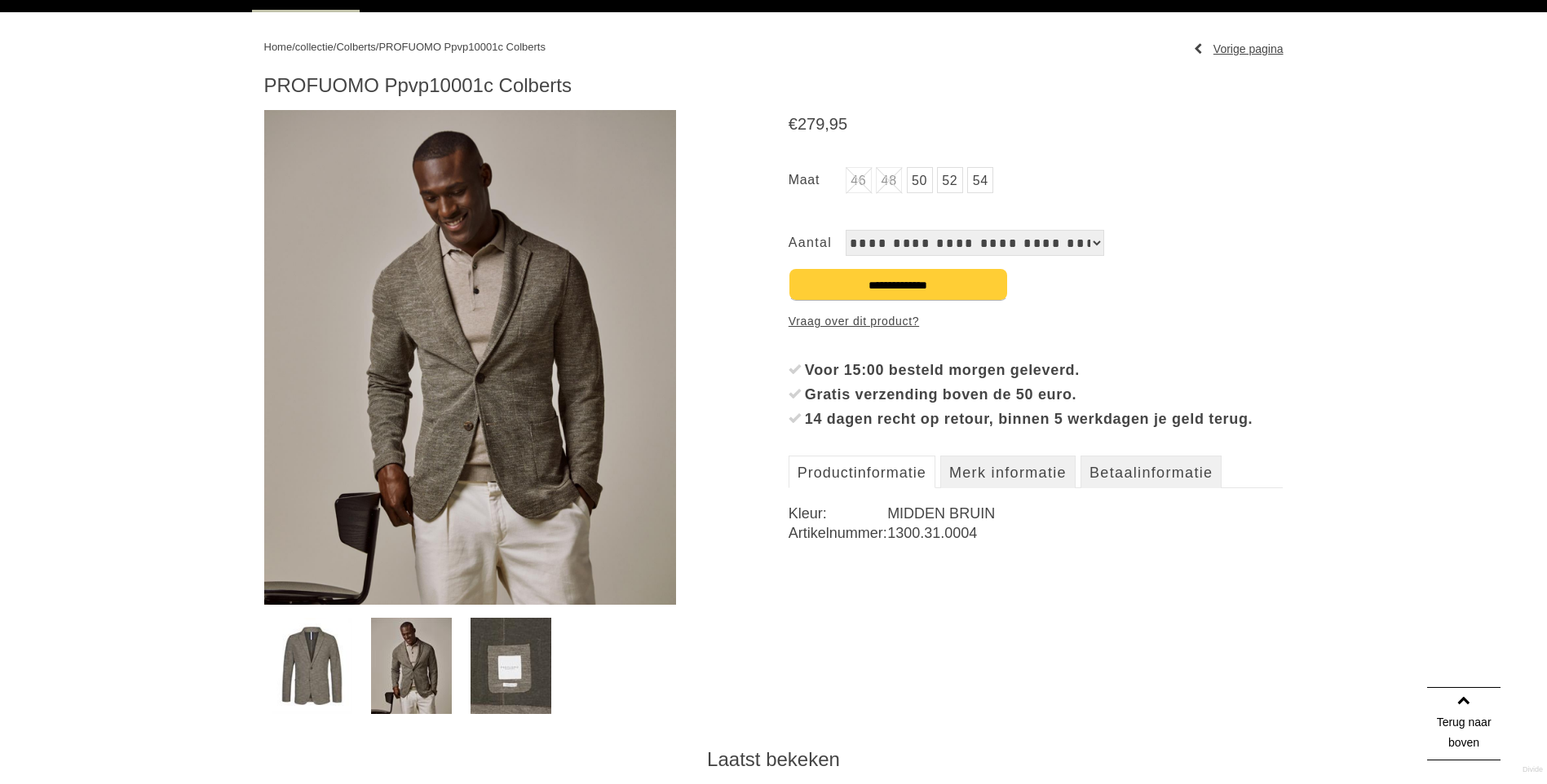
click at [513, 667] on img at bounding box center [511, 666] width 81 height 96
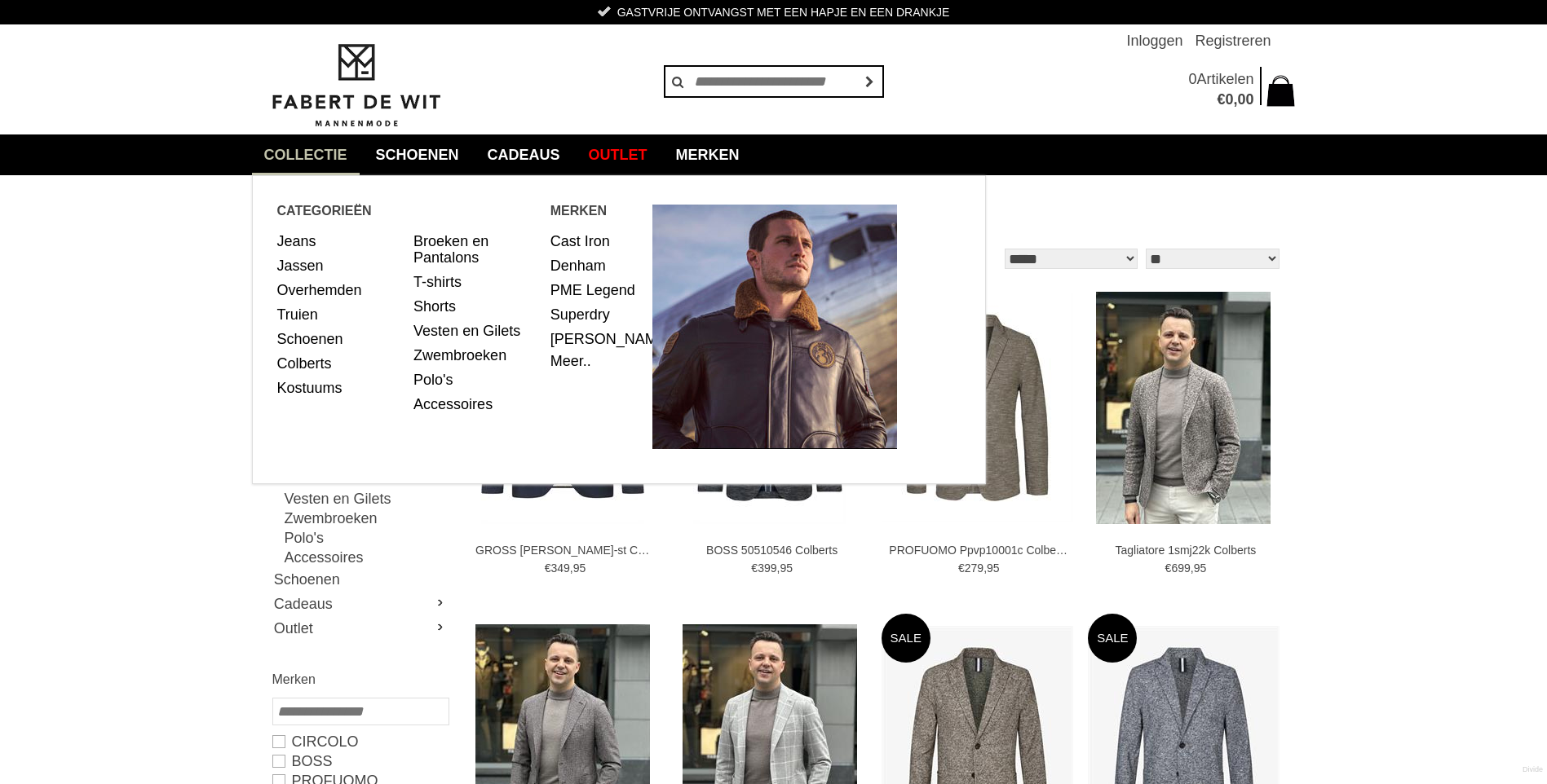
click at [325, 159] on link "collectie" at bounding box center [306, 154] width 108 height 41
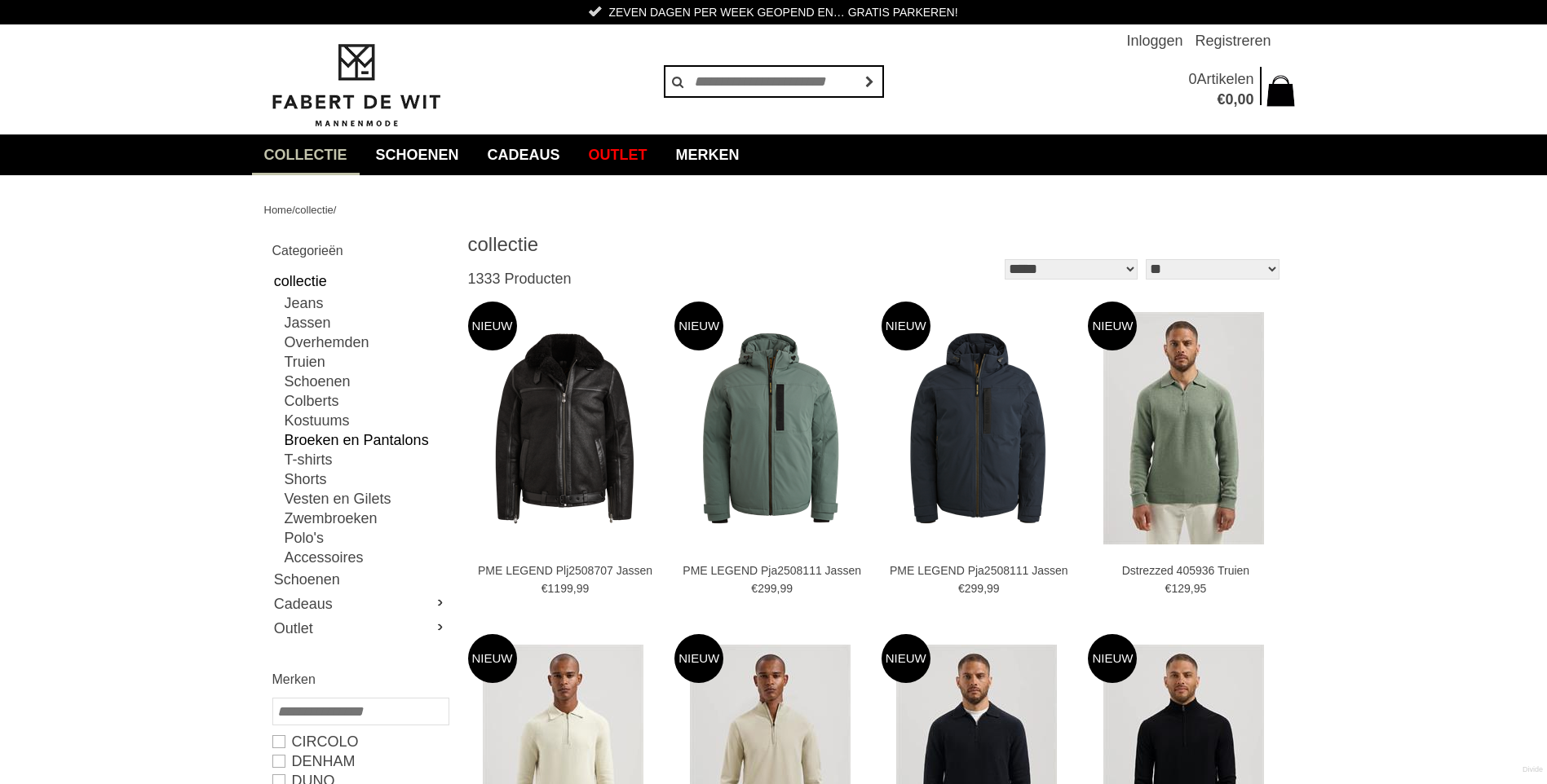
click at [348, 444] on link "Broeken en Pantalons" at bounding box center [366, 440] width 163 height 20
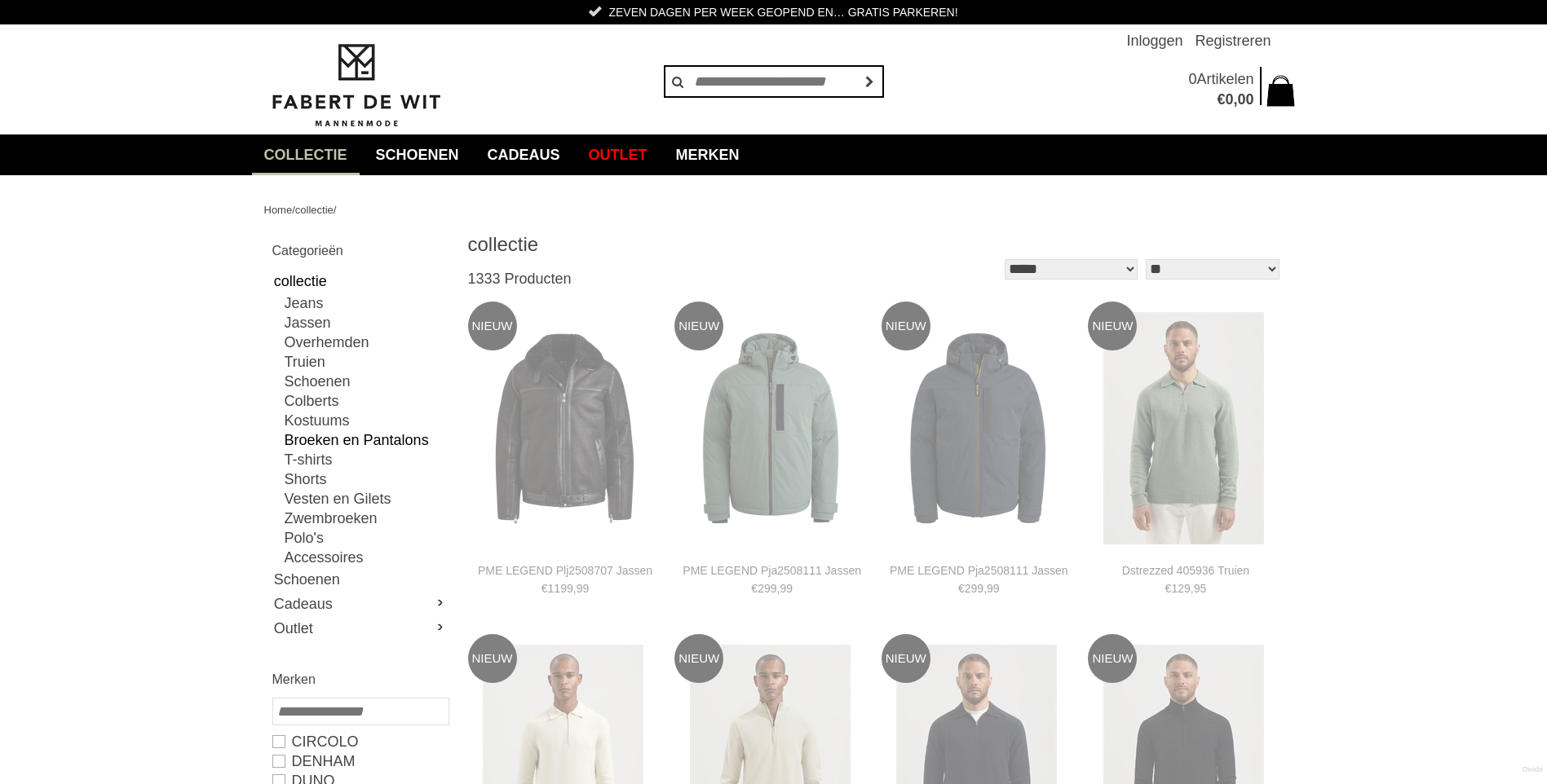
type input "**"
type input "***"
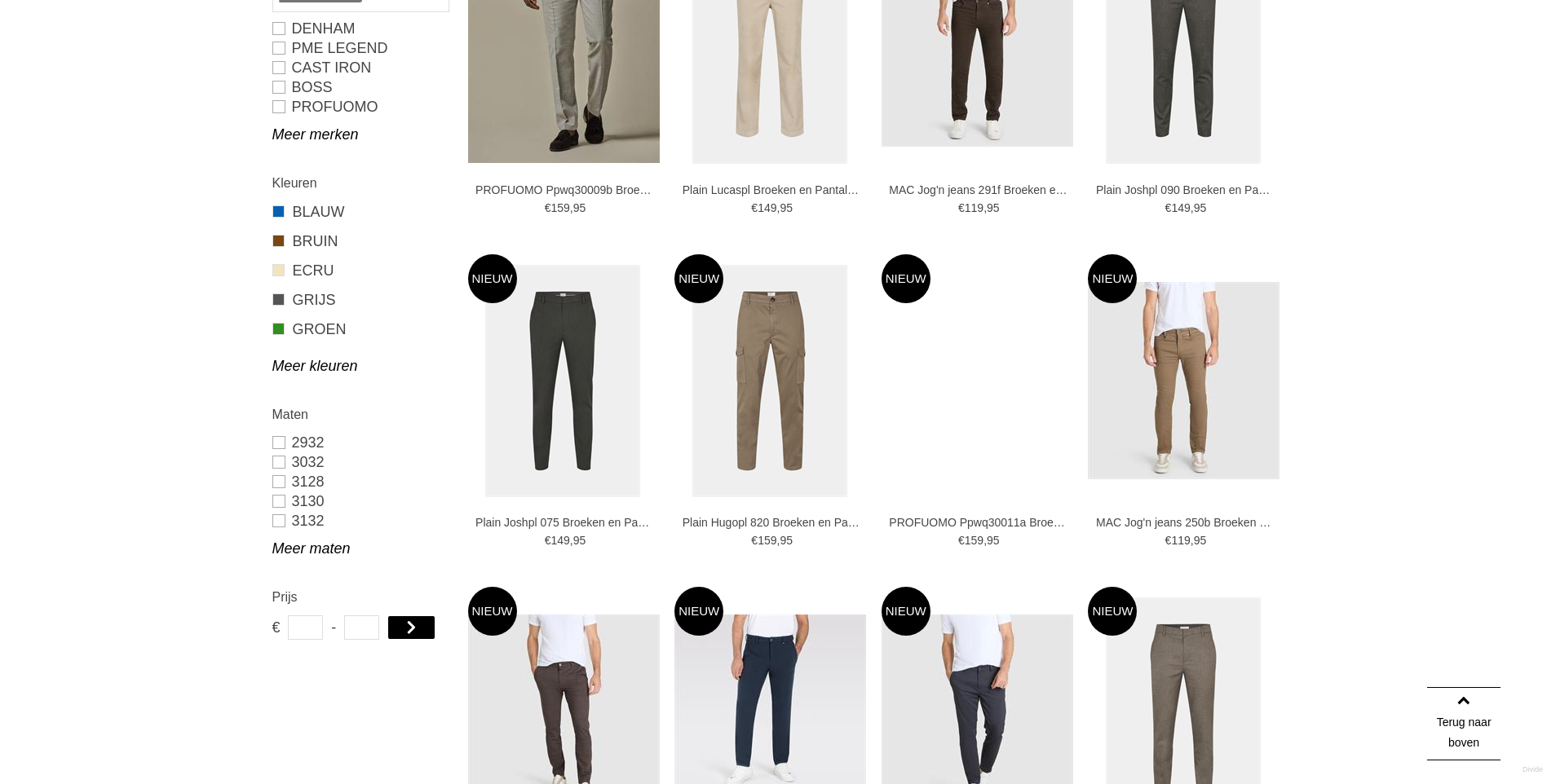
scroll to position [733, 0]
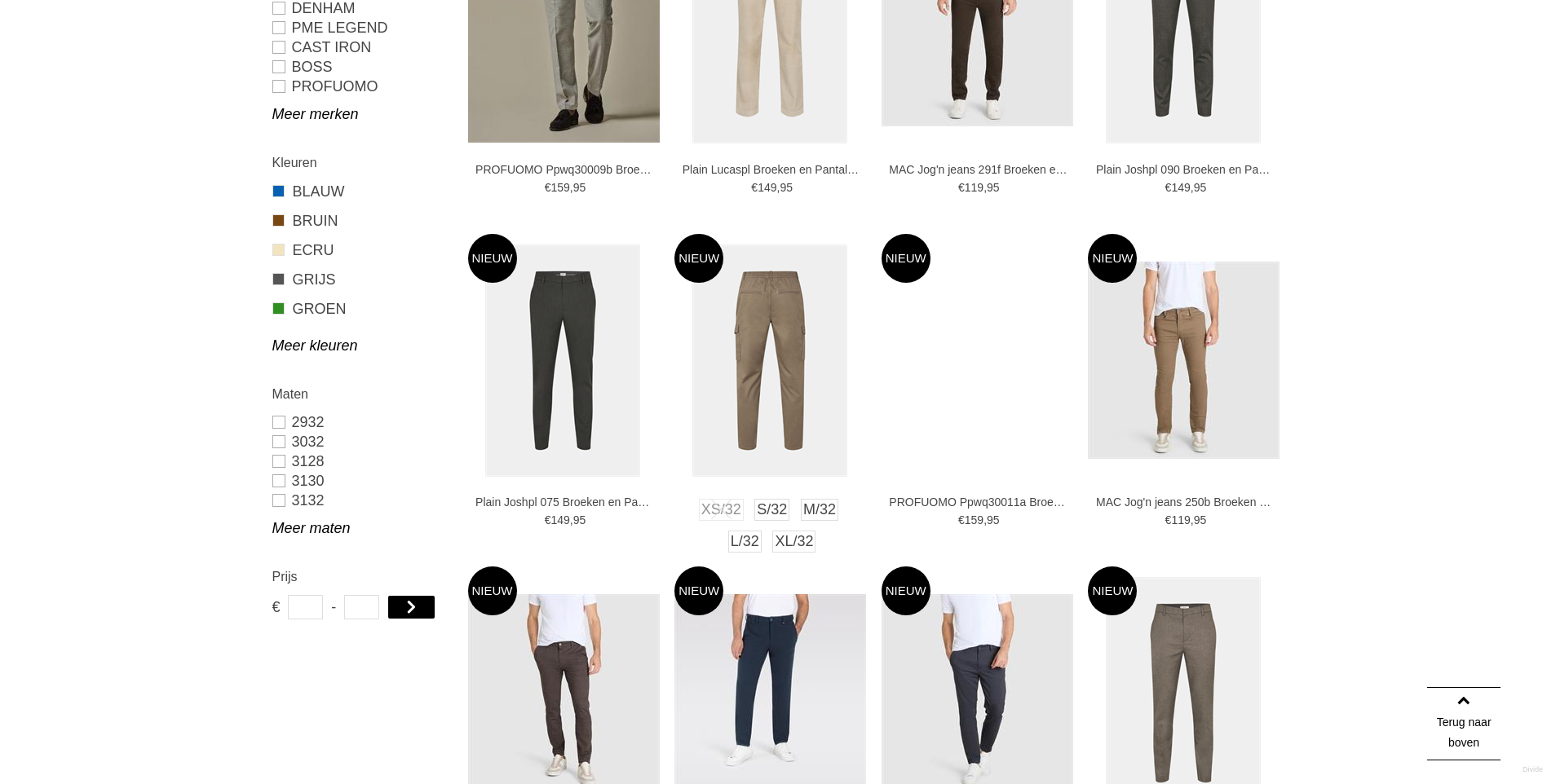
click at [773, 392] on img at bounding box center [769, 361] width 155 height 232
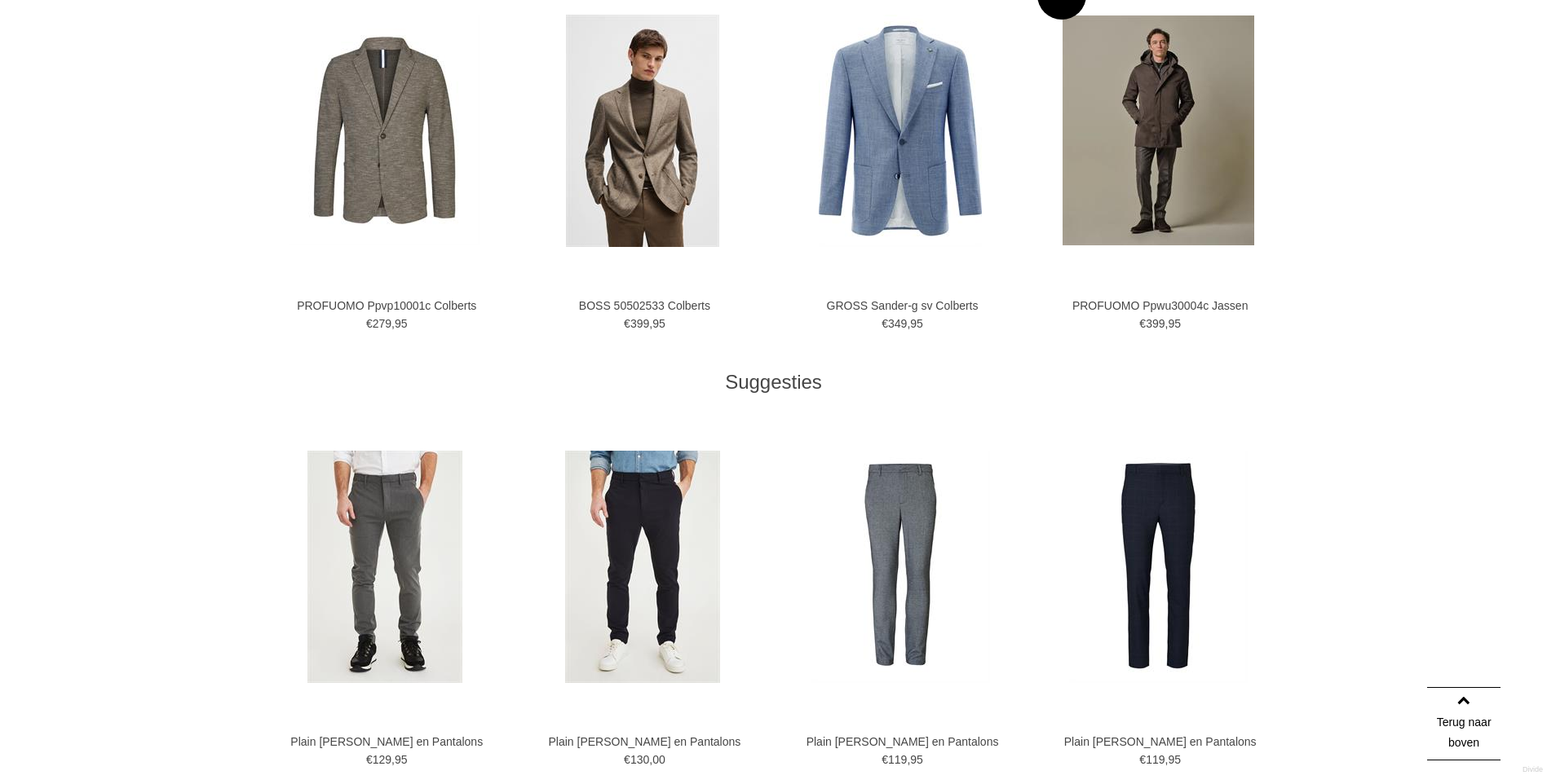
scroll to position [733, 0]
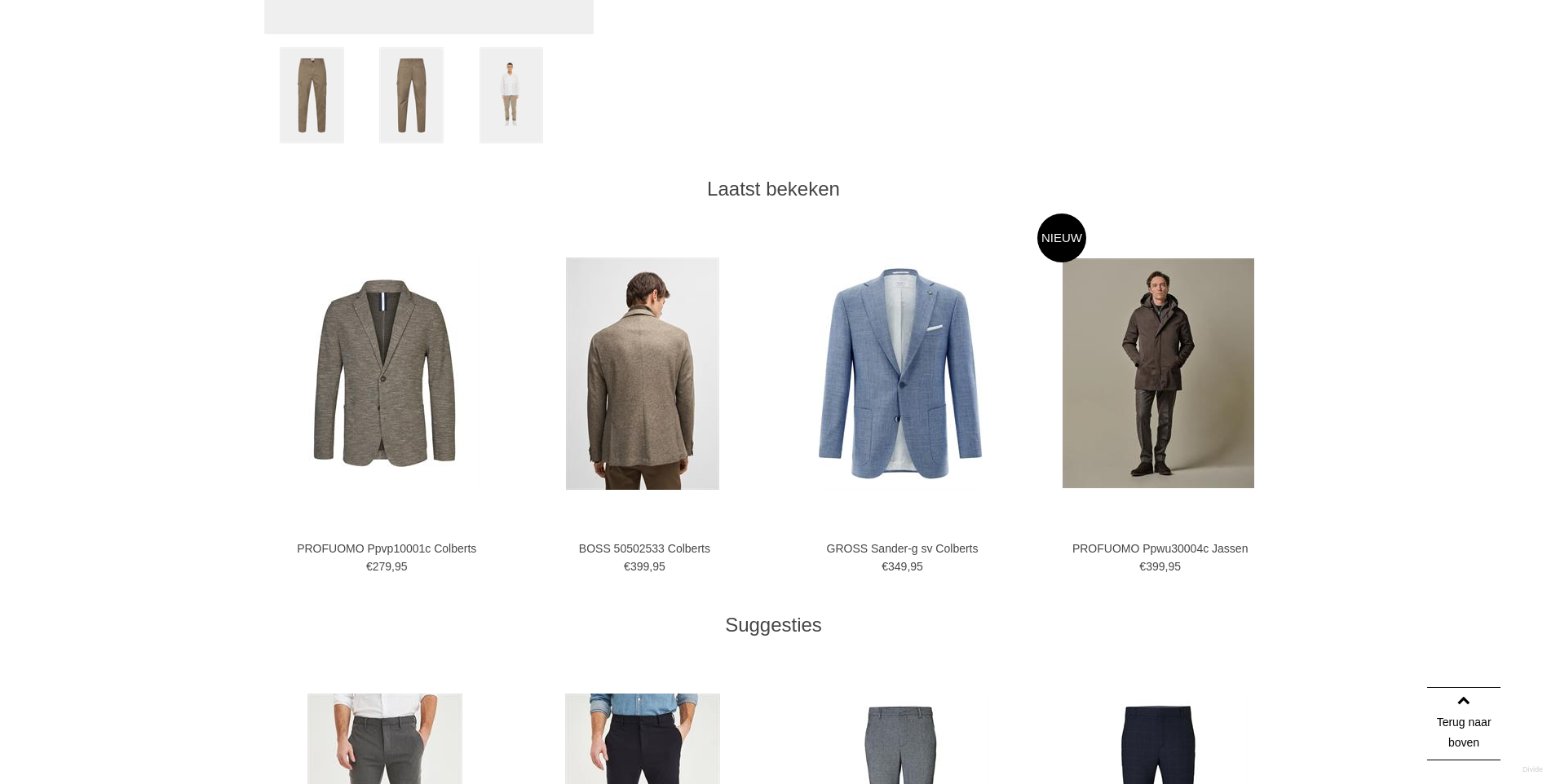
click at [642, 449] on img at bounding box center [642, 373] width 153 height 232
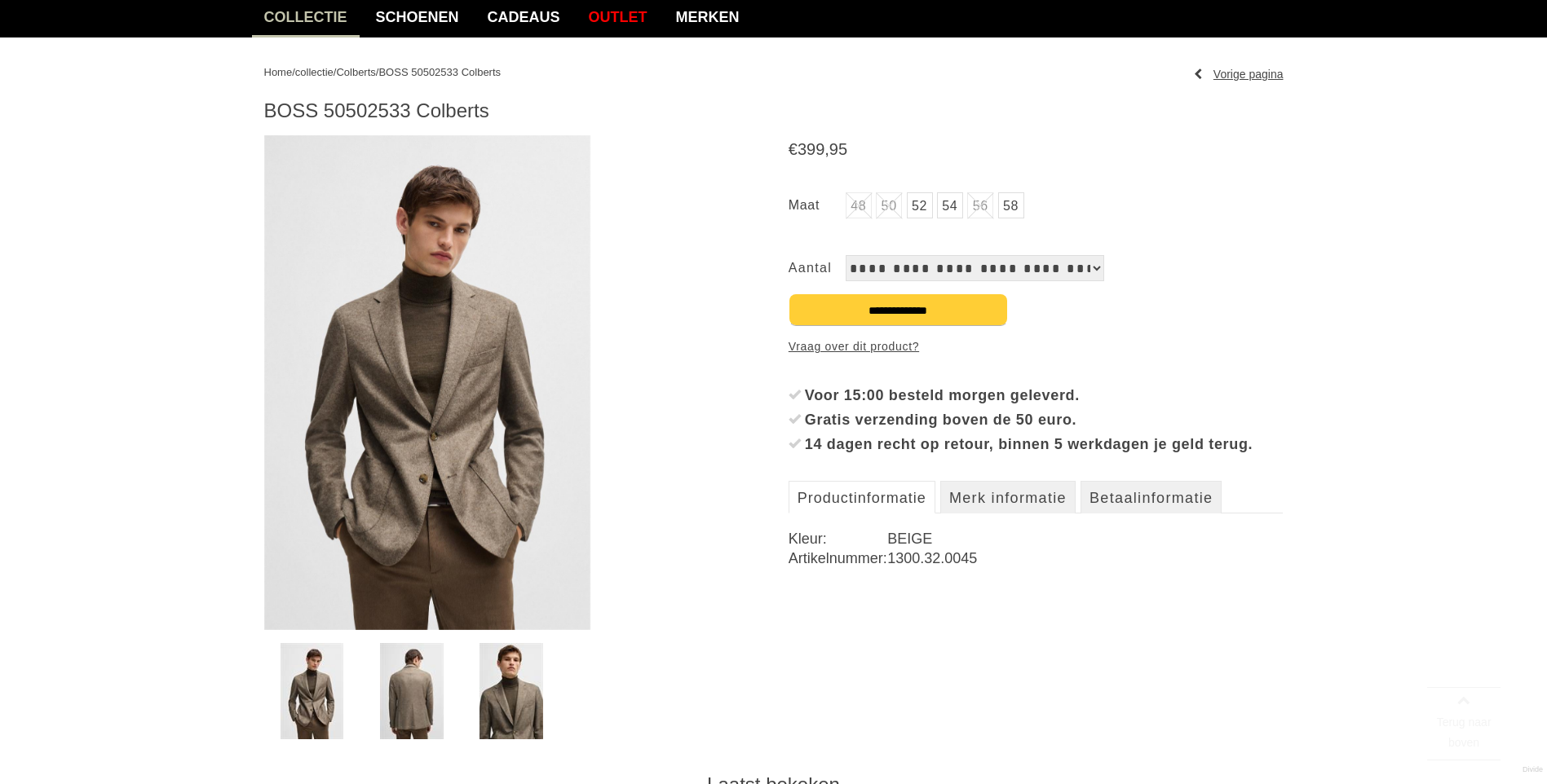
scroll to position [163, 0]
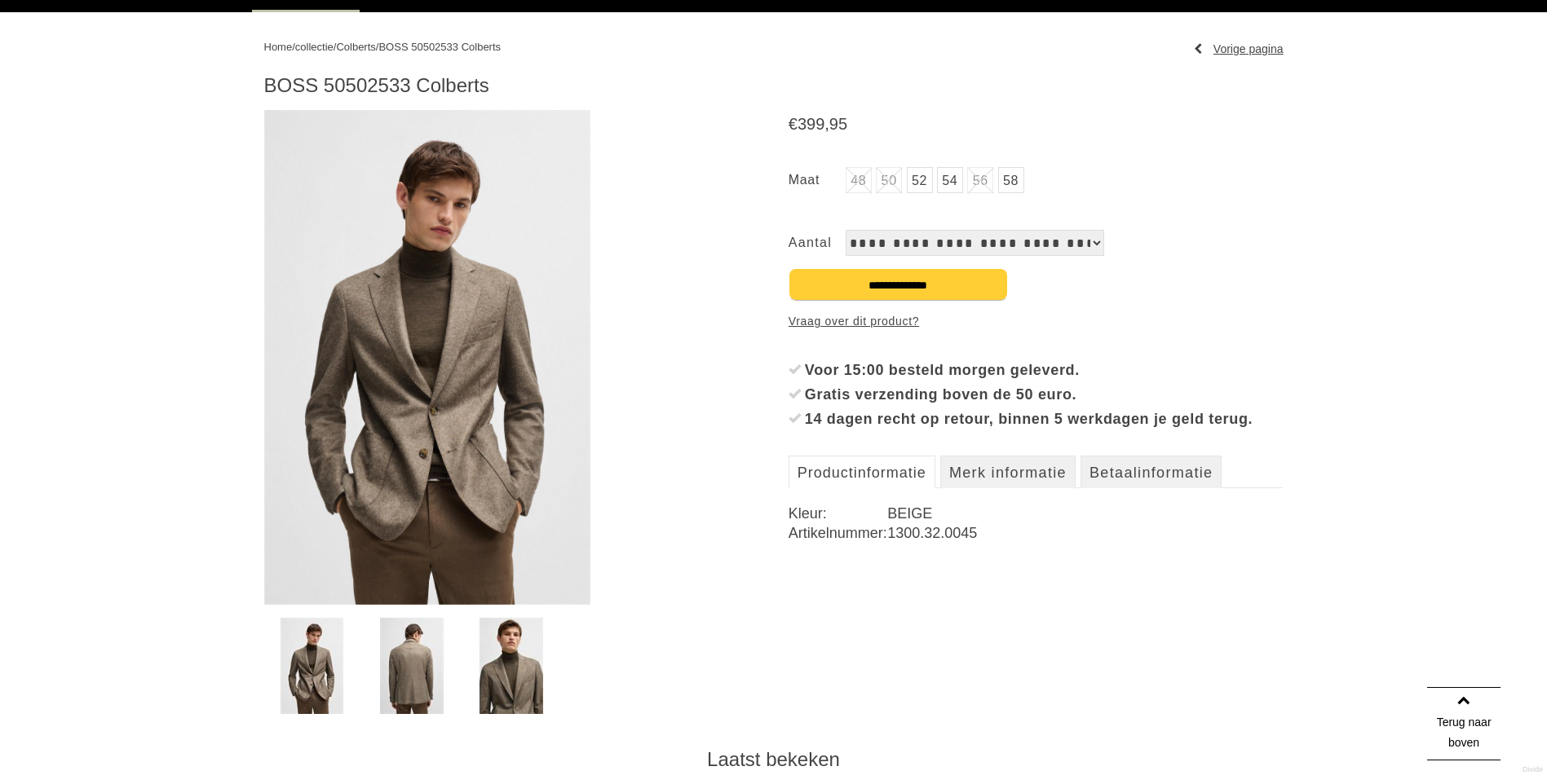
click at [425, 459] on img at bounding box center [427, 357] width 326 height 495
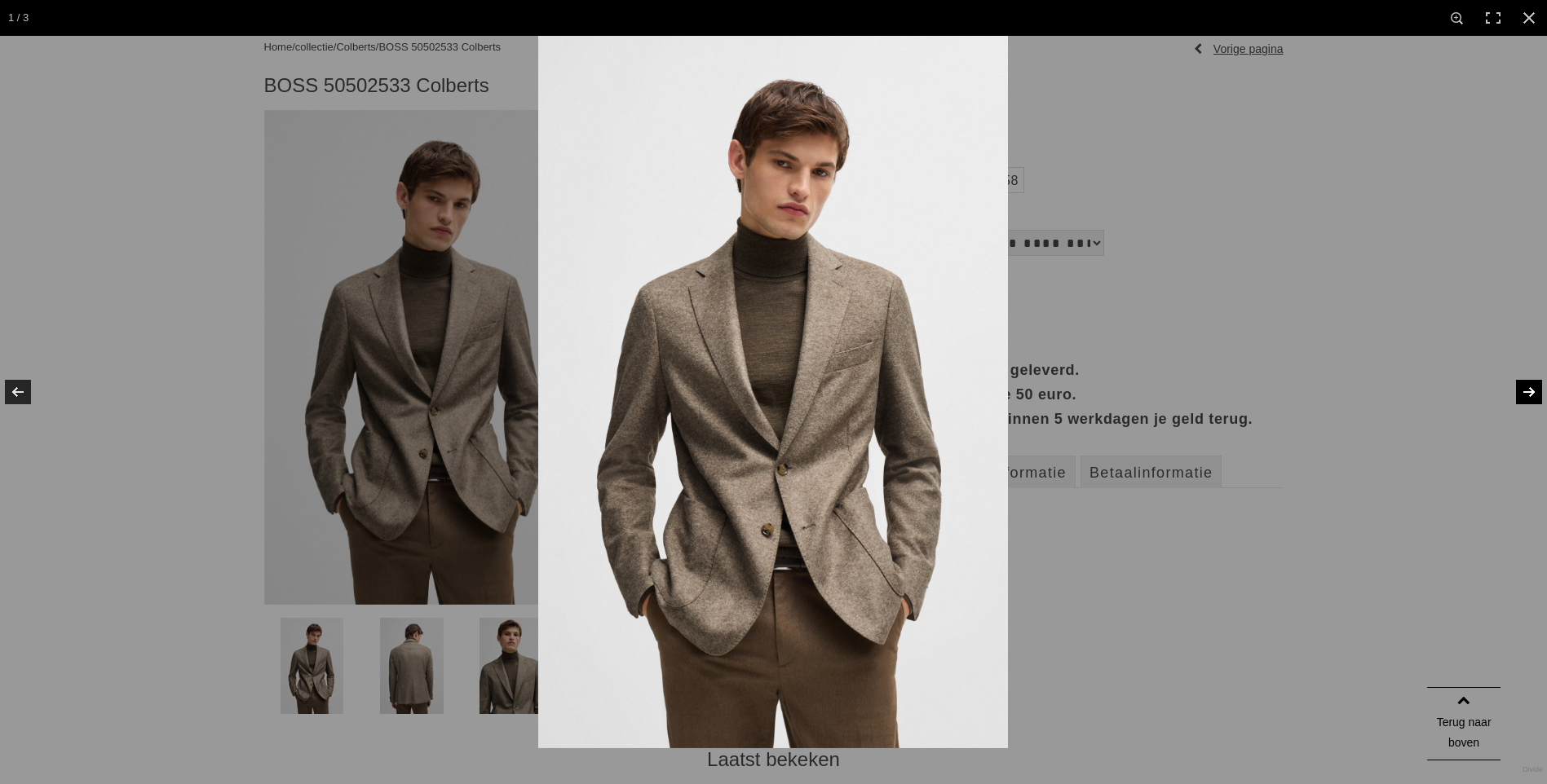
click at [1517, 392] on link at bounding box center [1518, 392] width 57 height 82
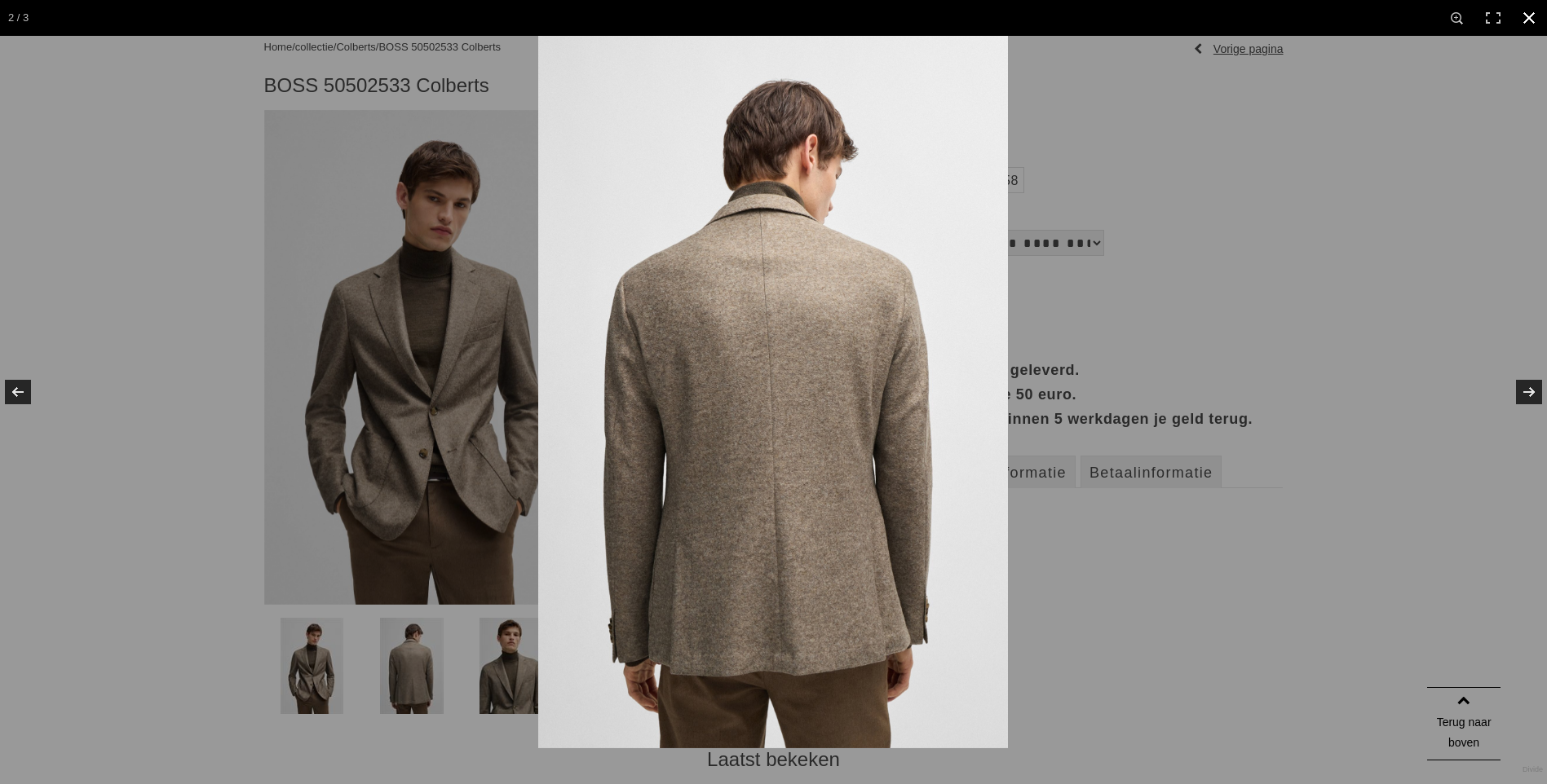
click at [1530, 18] on link at bounding box center [1529, 18] width 36 height 36
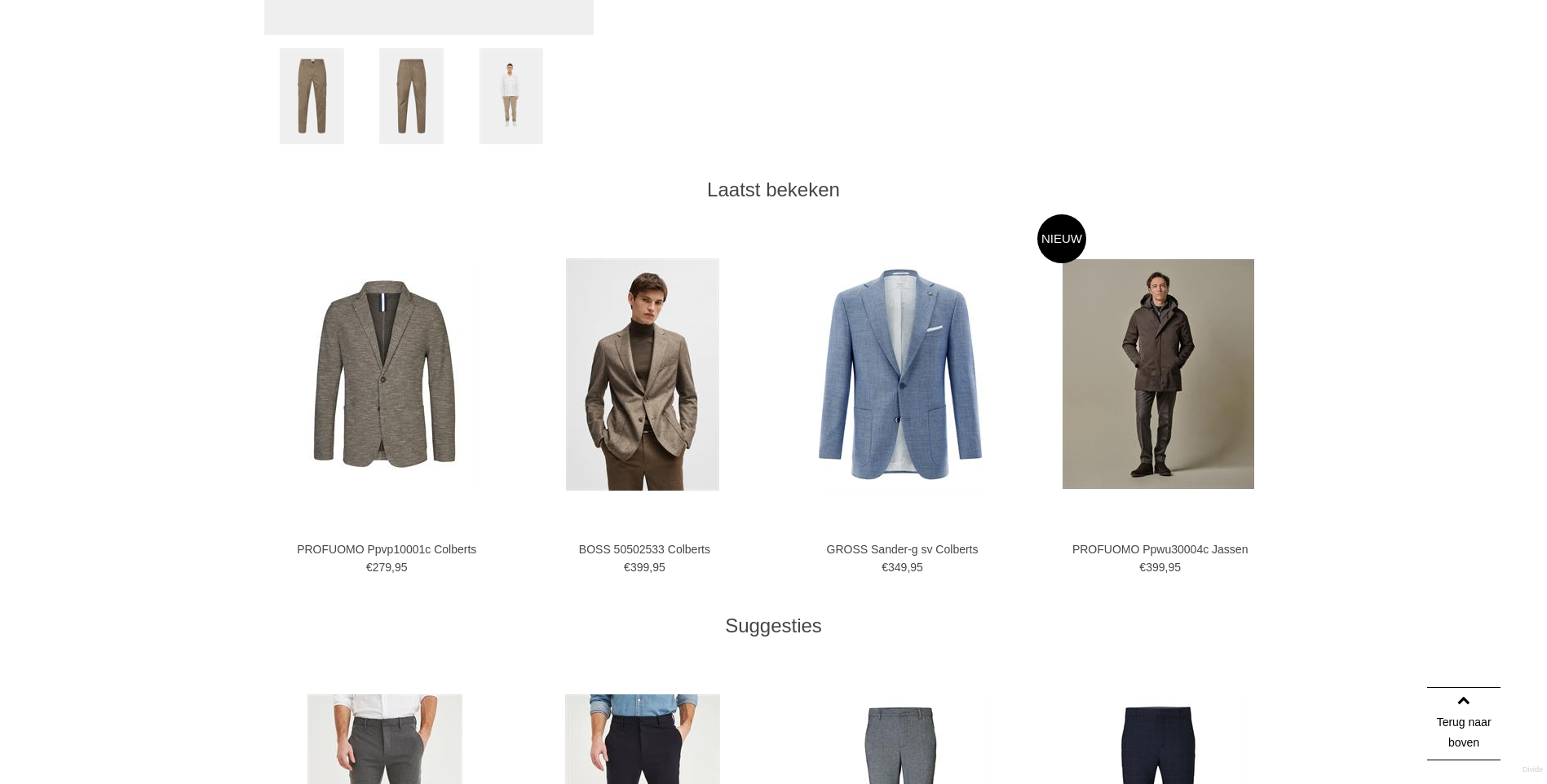
scroll to position [733, 0]
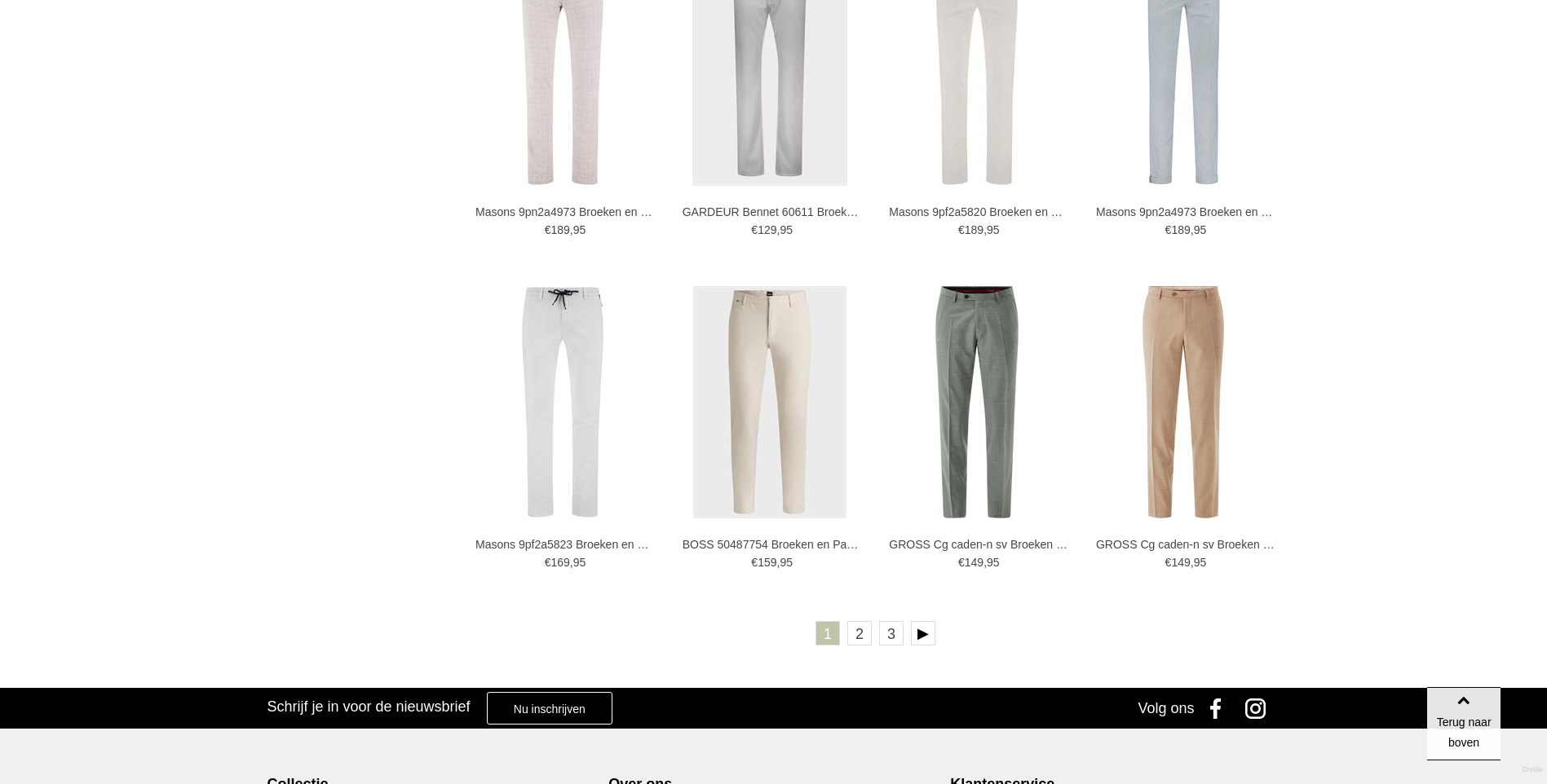
scroll to position [2689, 0]
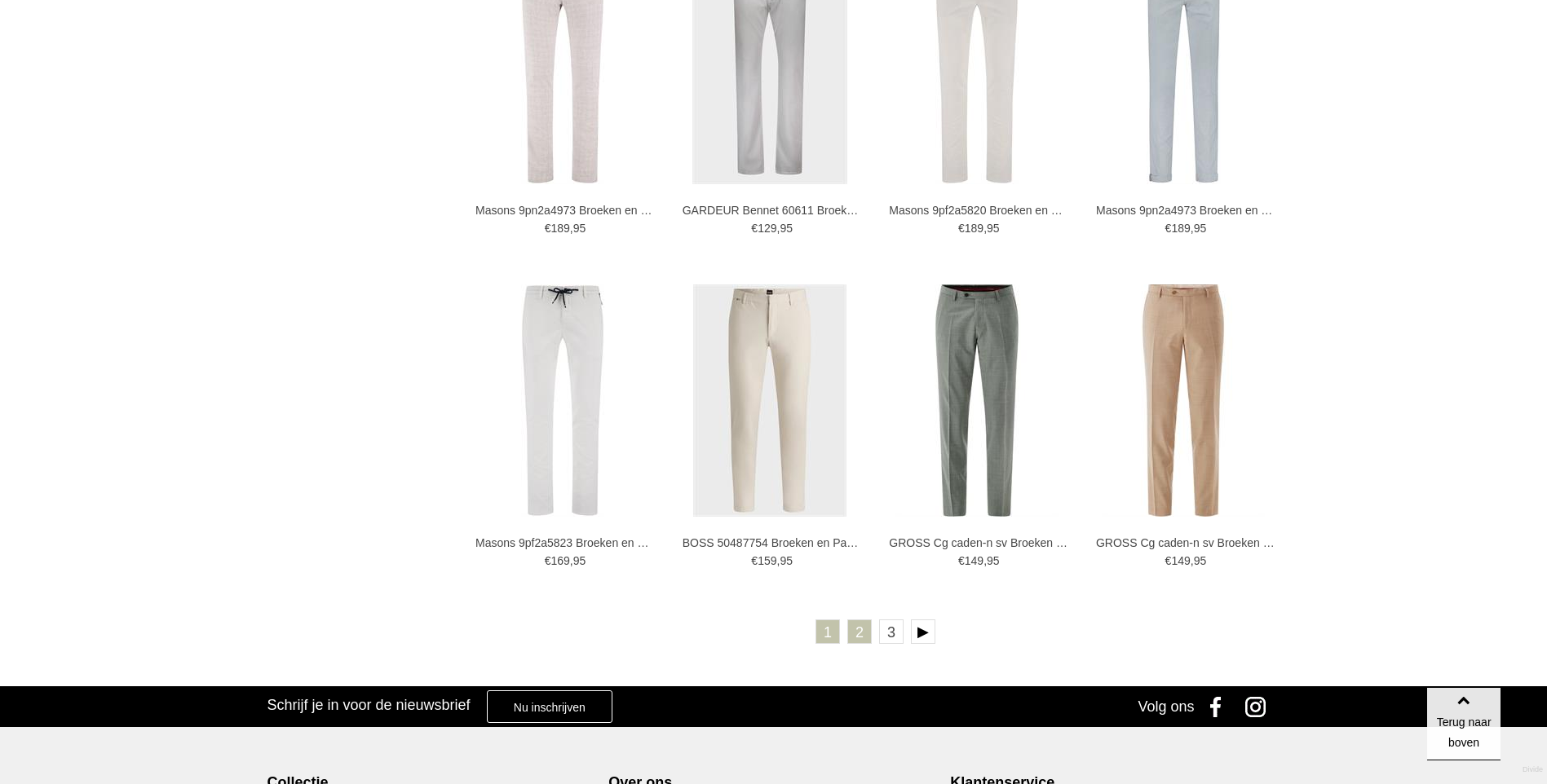
click at [856, 637] on link "2" at bounding box center [859, 631] width 24 height 24
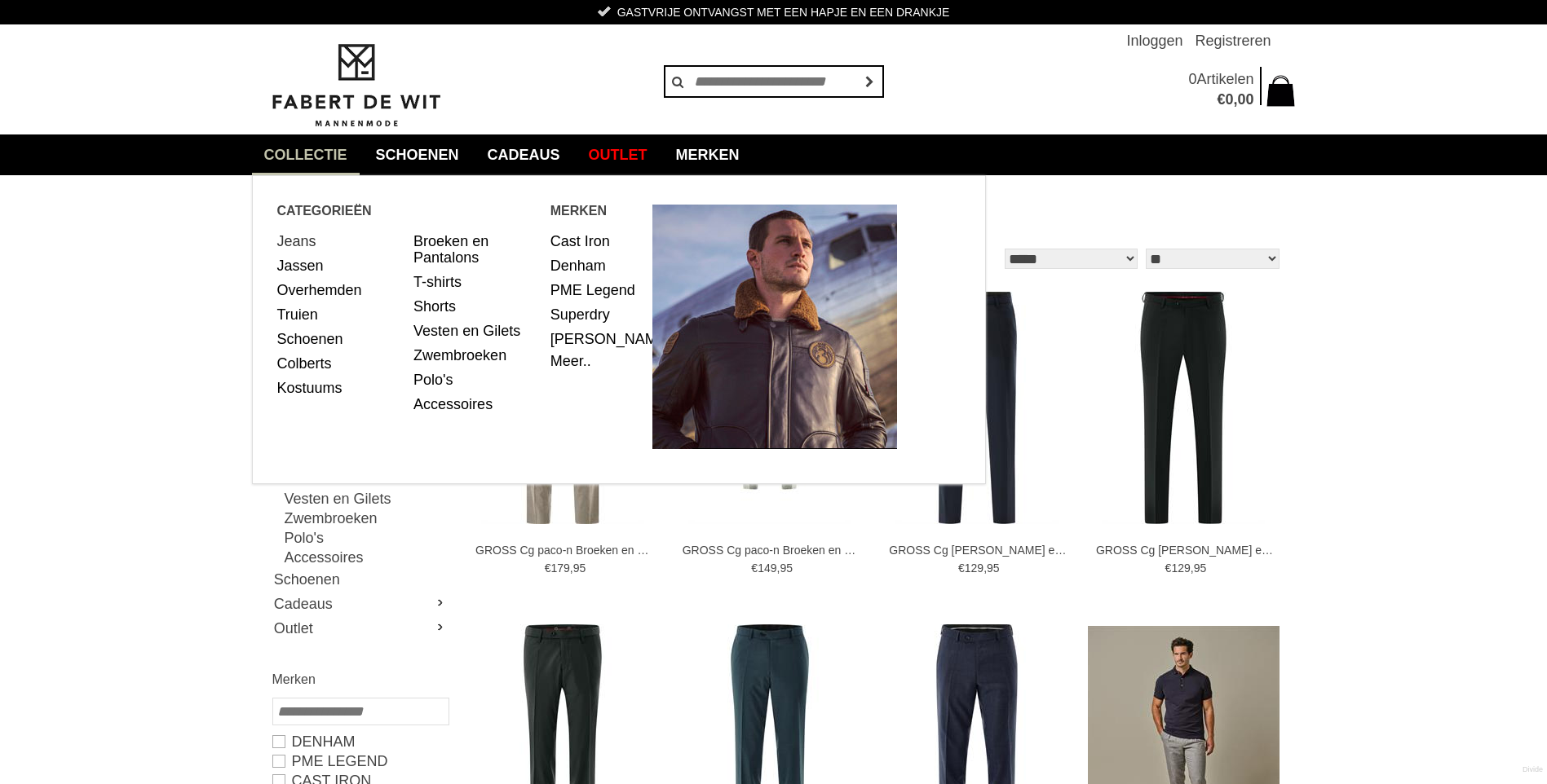
click at [287, 239] on link "Jeans" at bounding box center [340, 241] width 125 height 24
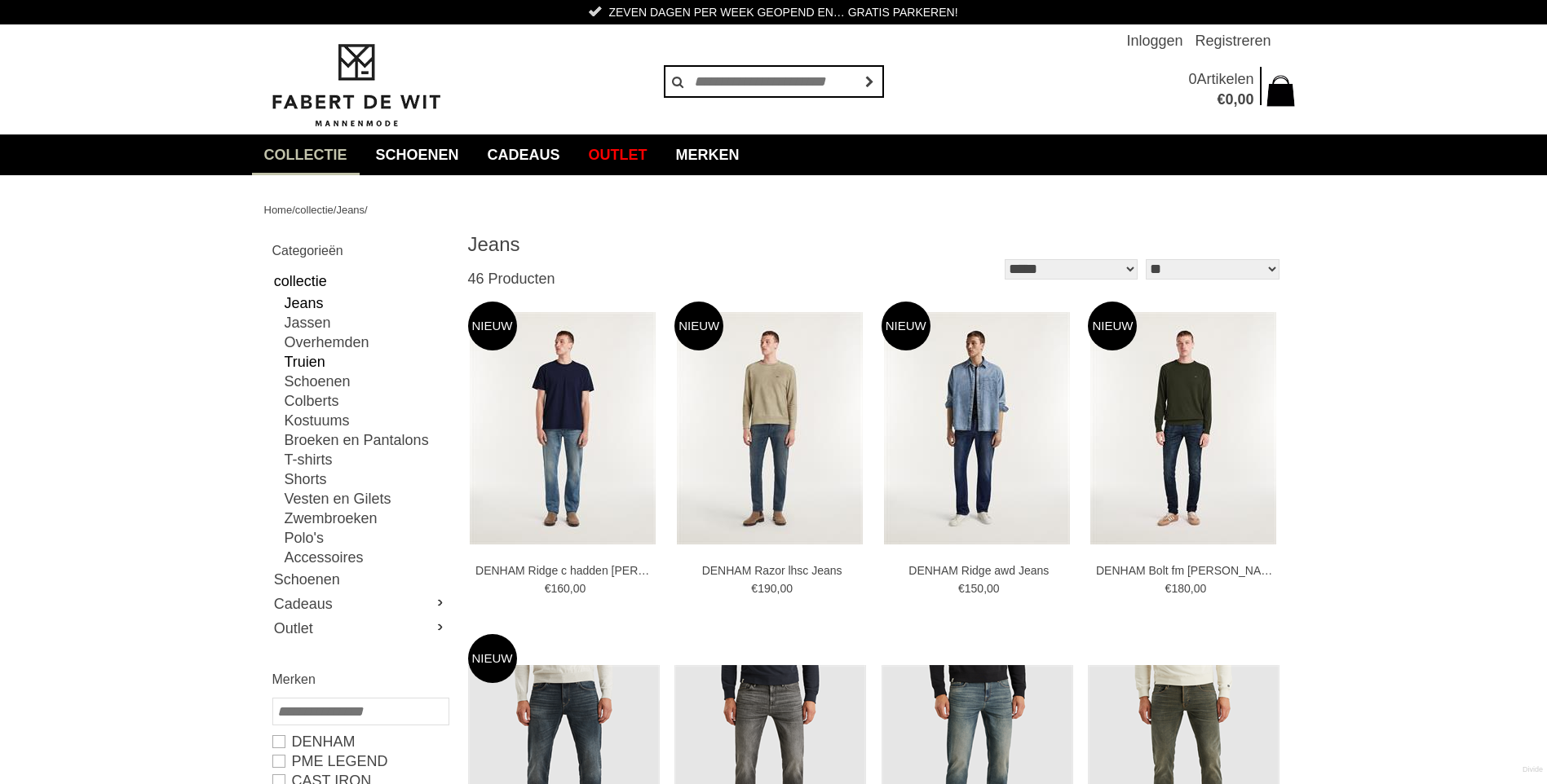
click at [295, 363] on link "Truien" at bounding box center [366, 362] width 163 height 20
type input "**"
type input "***"
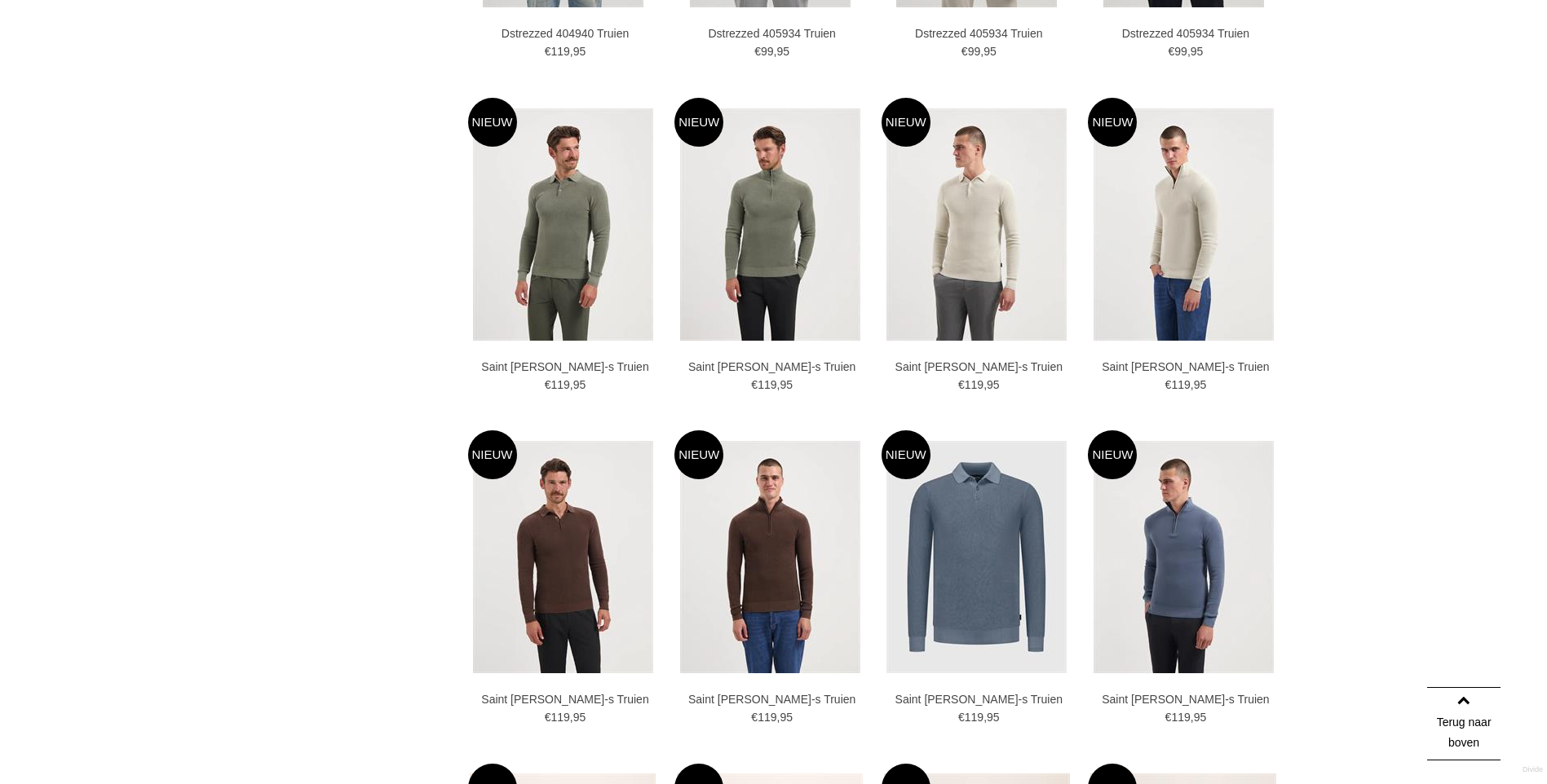
scroll to position [2282, 0]
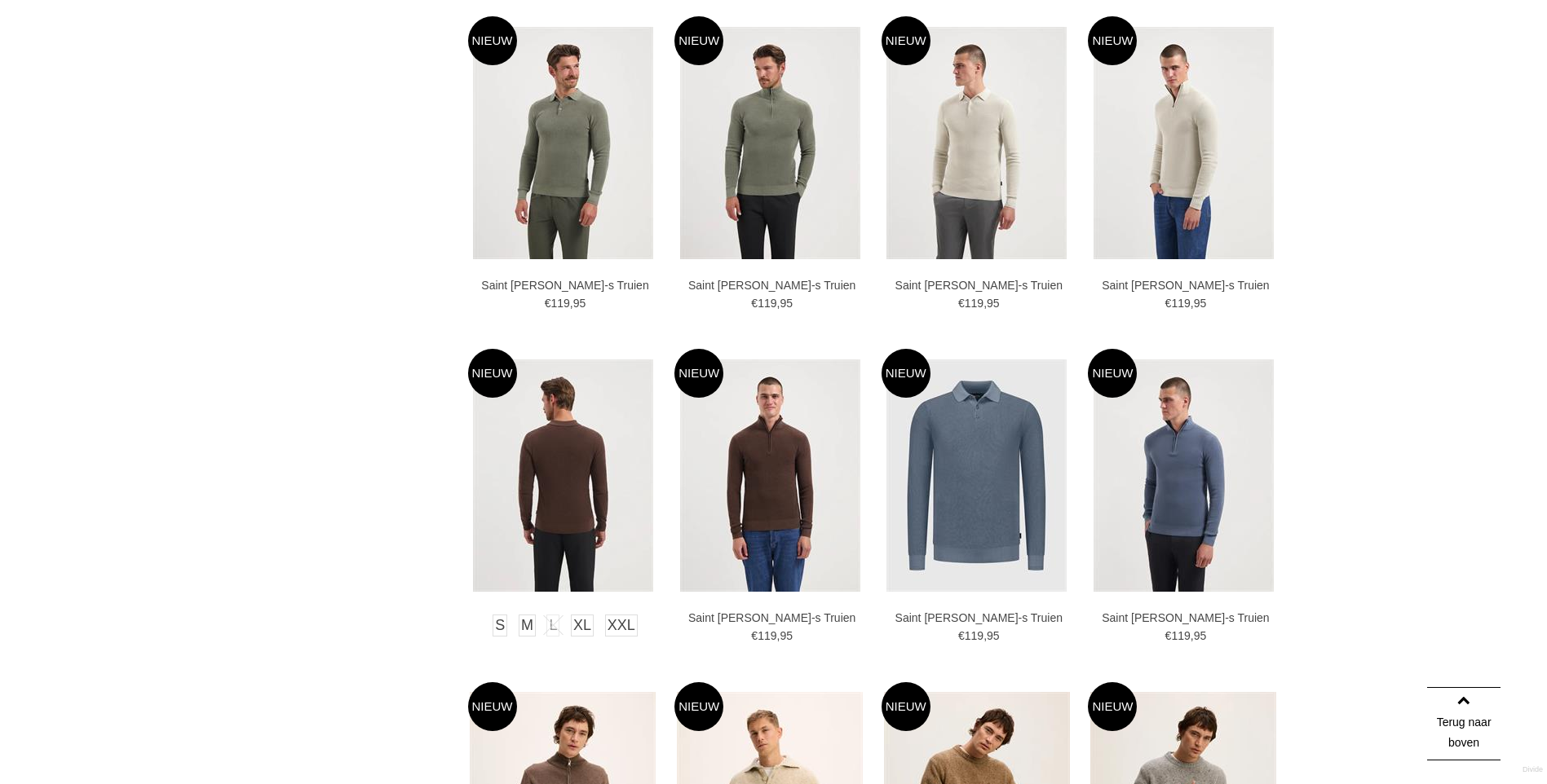
click at [559, 522] on img at bounding box center [563, 476] width 180 height 232
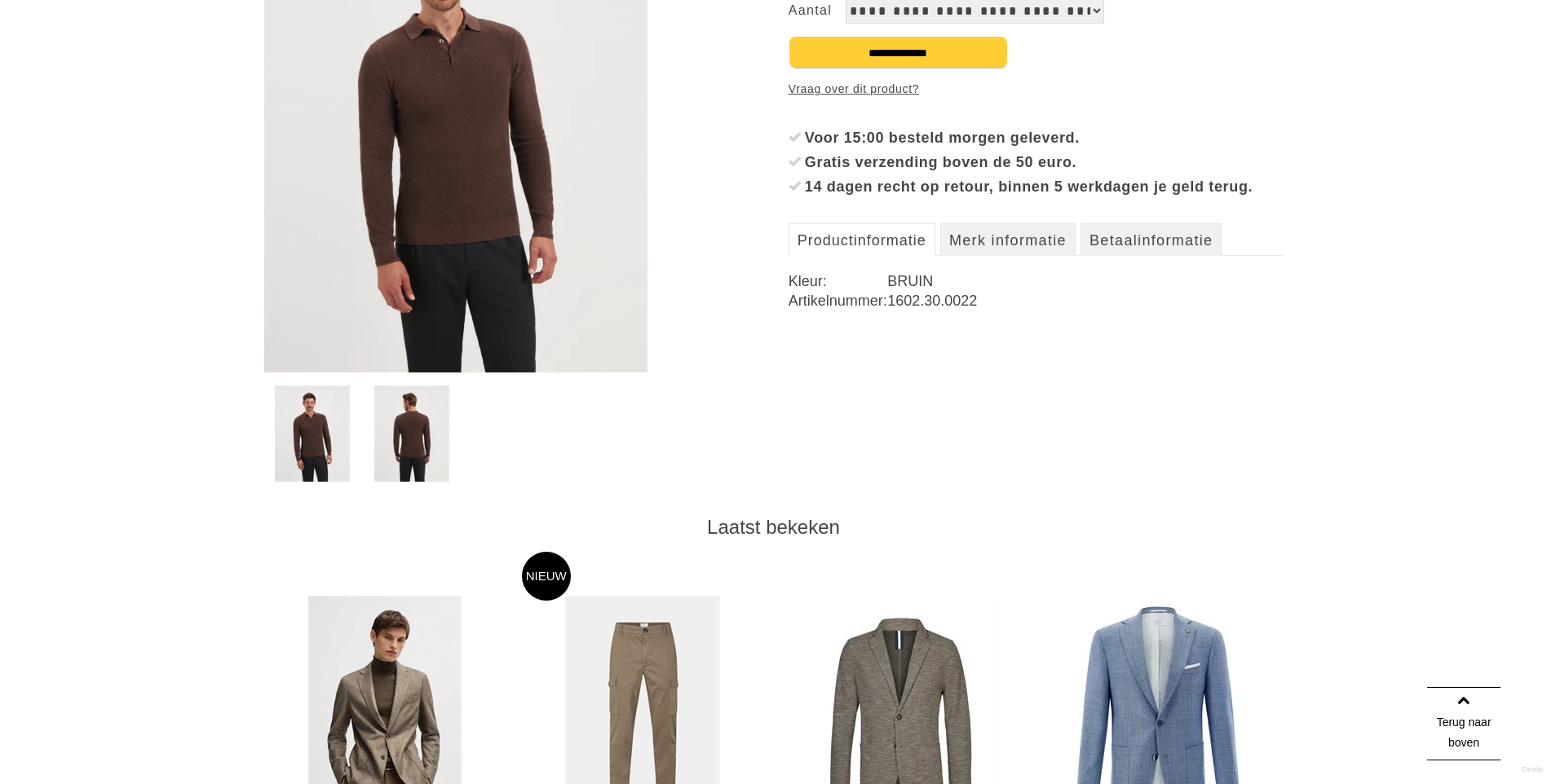
scroll to position [326, 0]
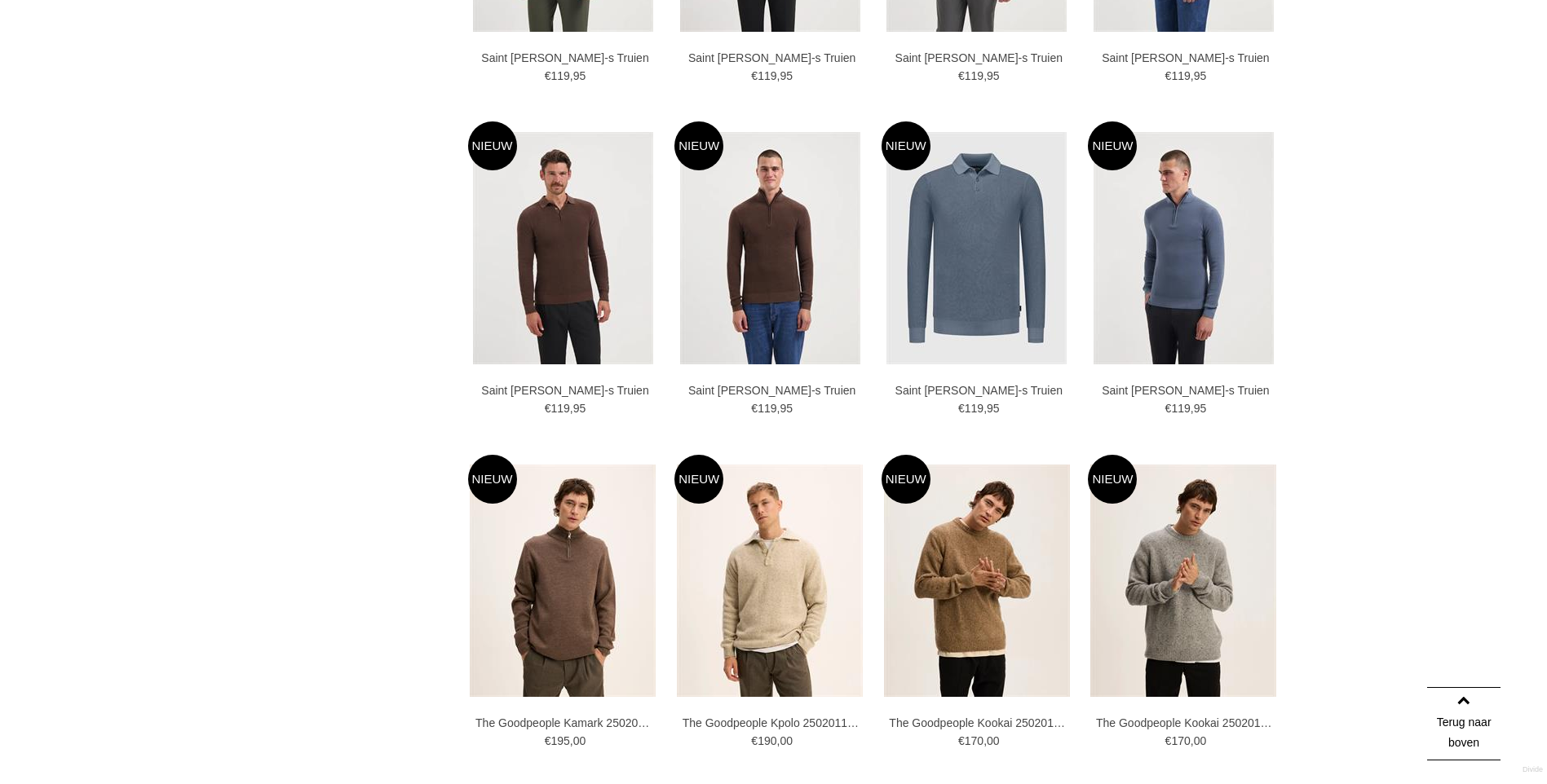
scroll to position [2608, 0]
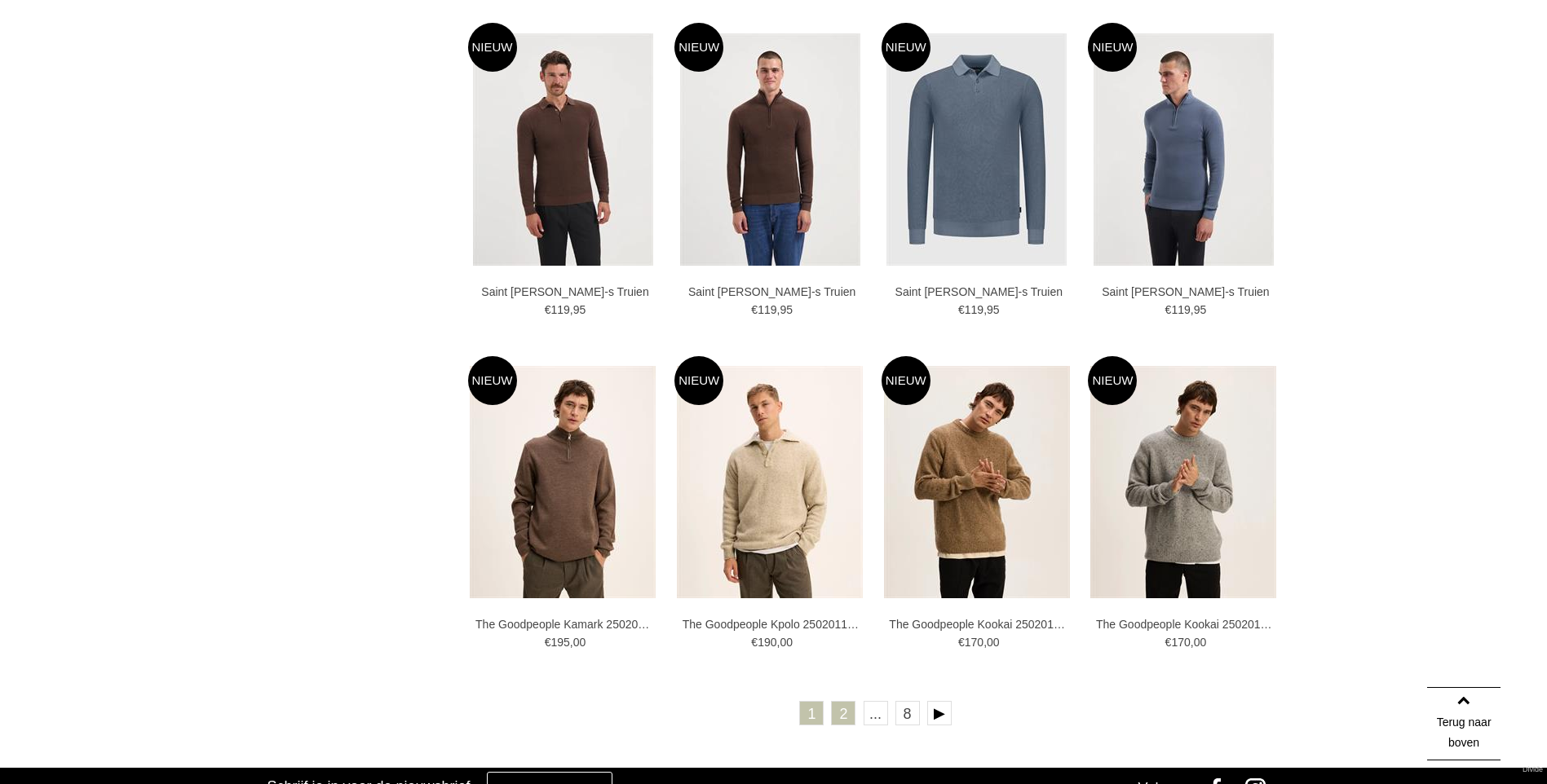
click at [845, 715] on link "2" at bounding box center [842, 712] width 24 height 24
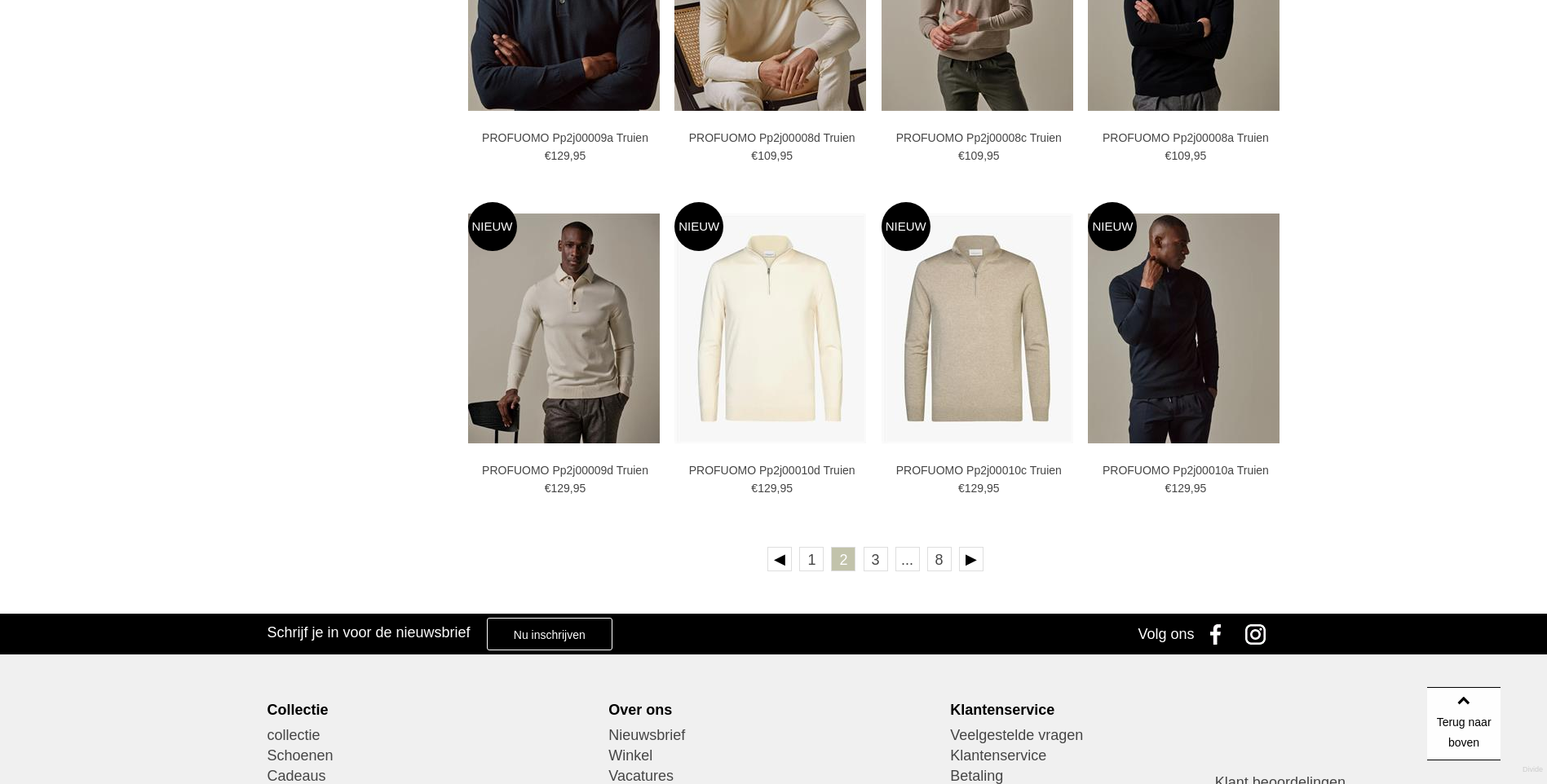
scroll to position [2771, 0]
